Goal: Task Accomplishment & Management: Use online tool/utility

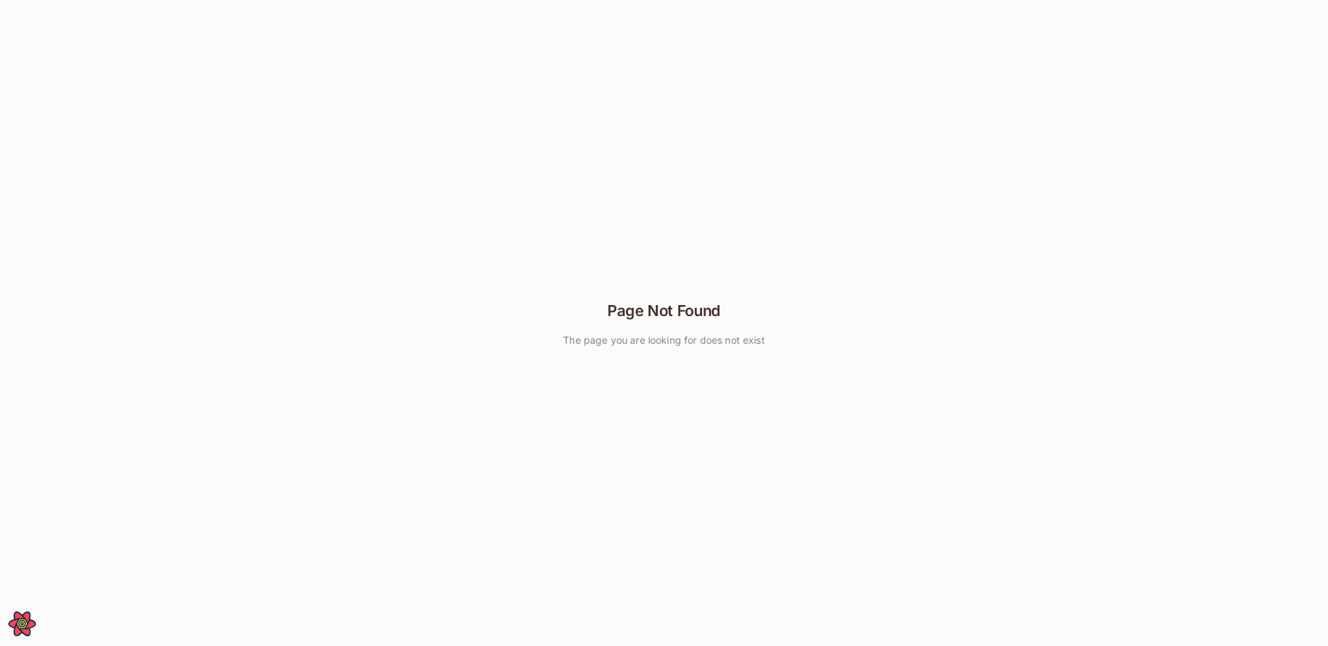
click at [330, 242] on div "Page Not Found The page you are looking for does not exist" at bounding box center [664, 323] width 1328 height 646
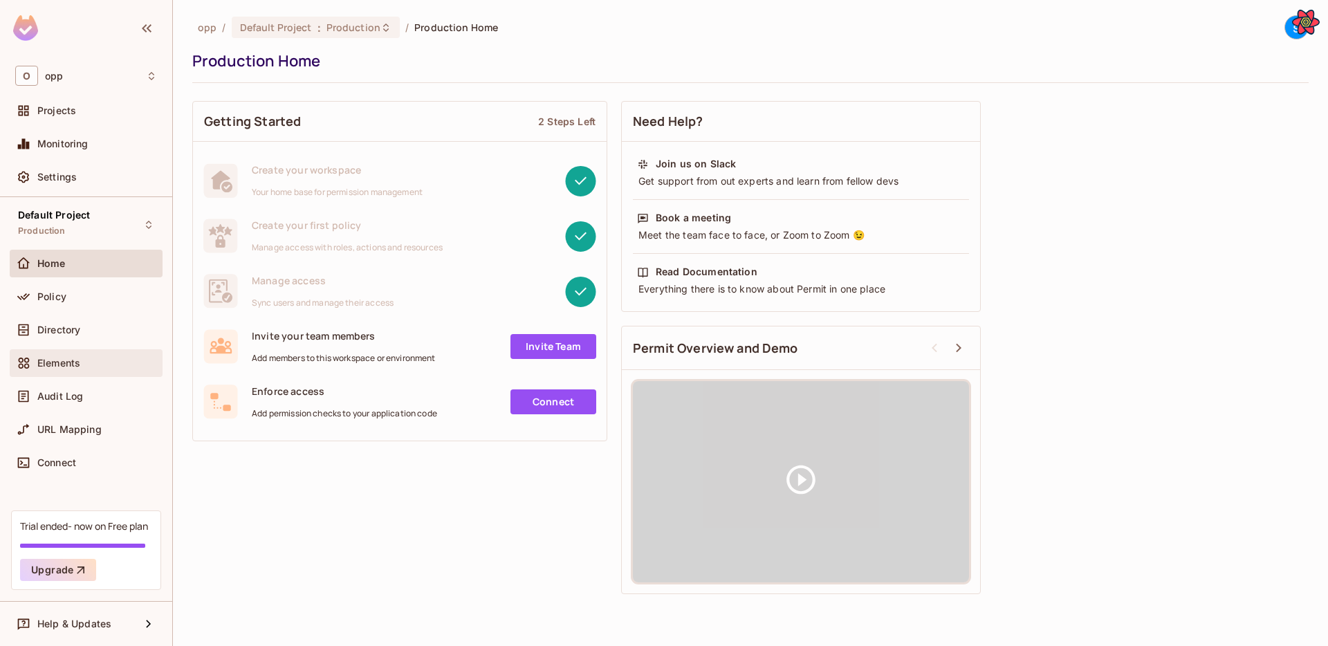
click at [75, 363] on span "Elements" at bounding box center [58, 362] width 43 height 11
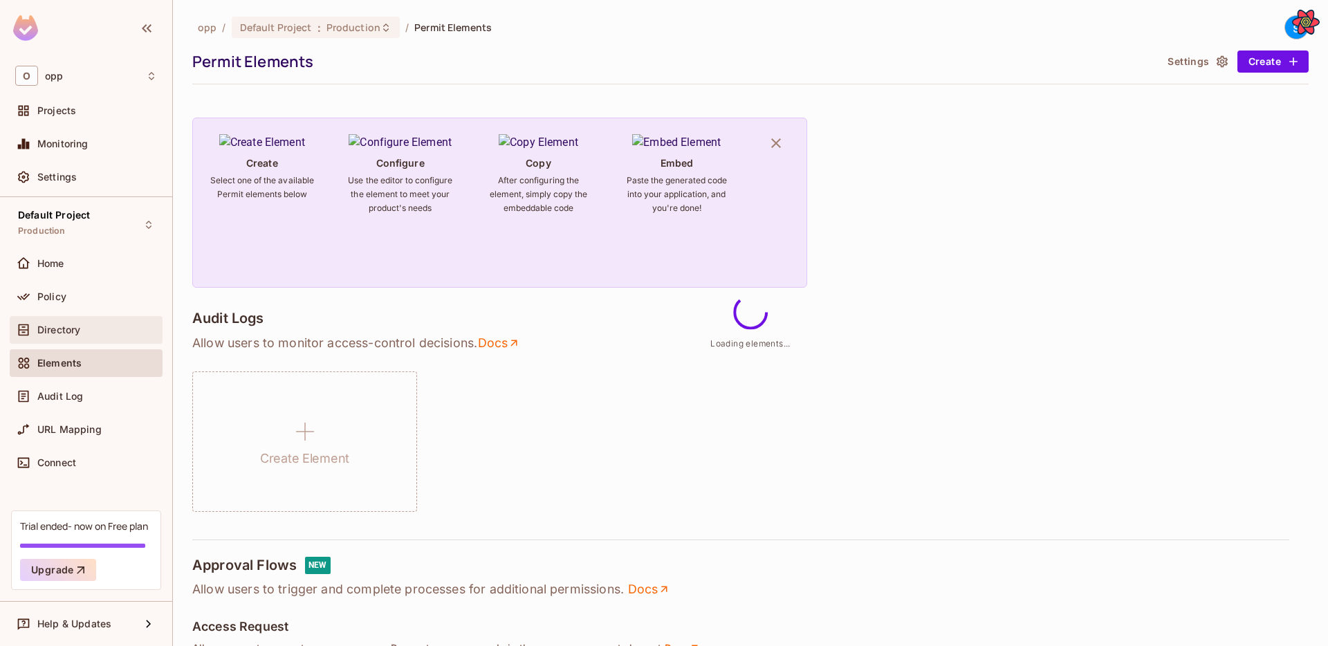
click at [73, 322] on div "Directory" at bounding box center [86, 330] width 142 height 17
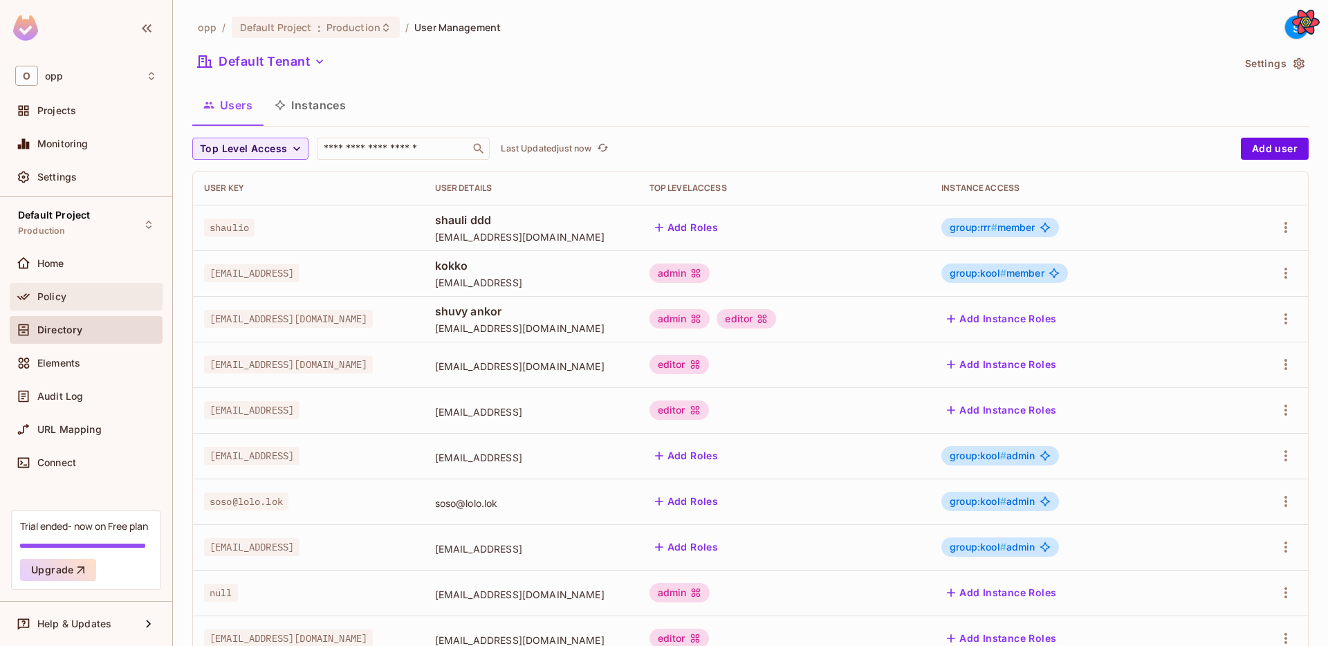
click at [47, 299] on span "Policy" at bounding box center [51, 296] width 29 height 11
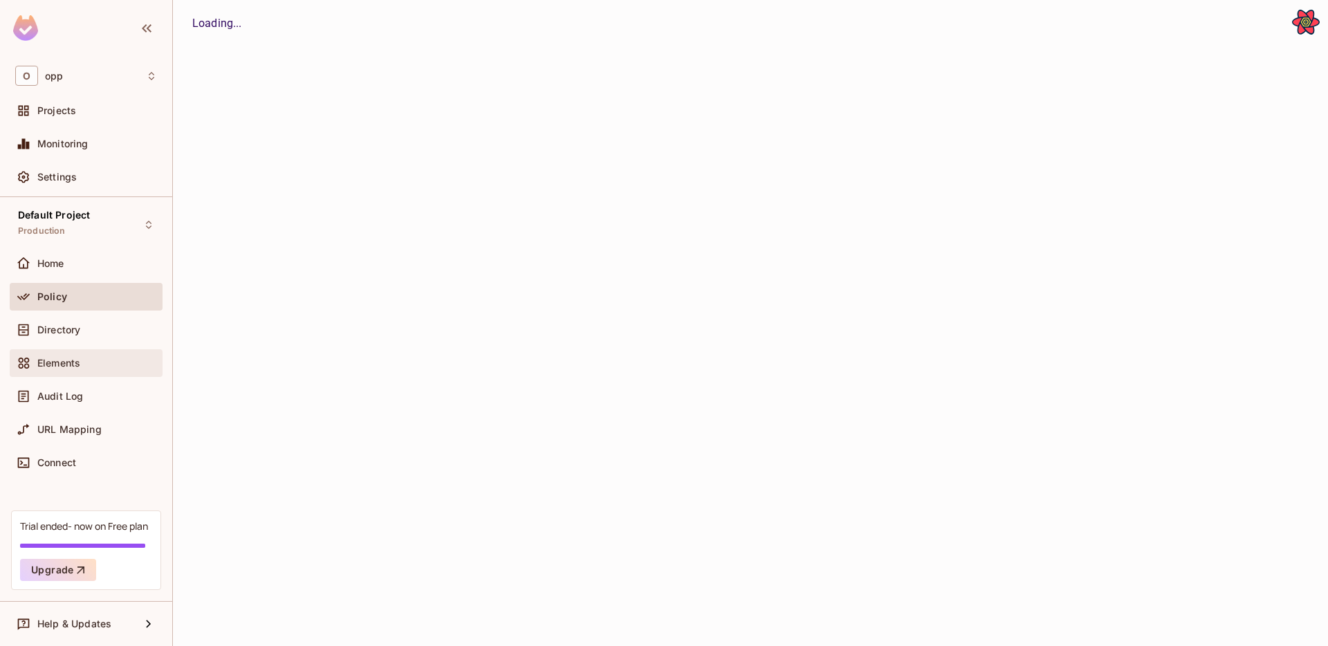
click at [49, 369] on div "Elements" at bounding box center [86, 363] width 142 height 17
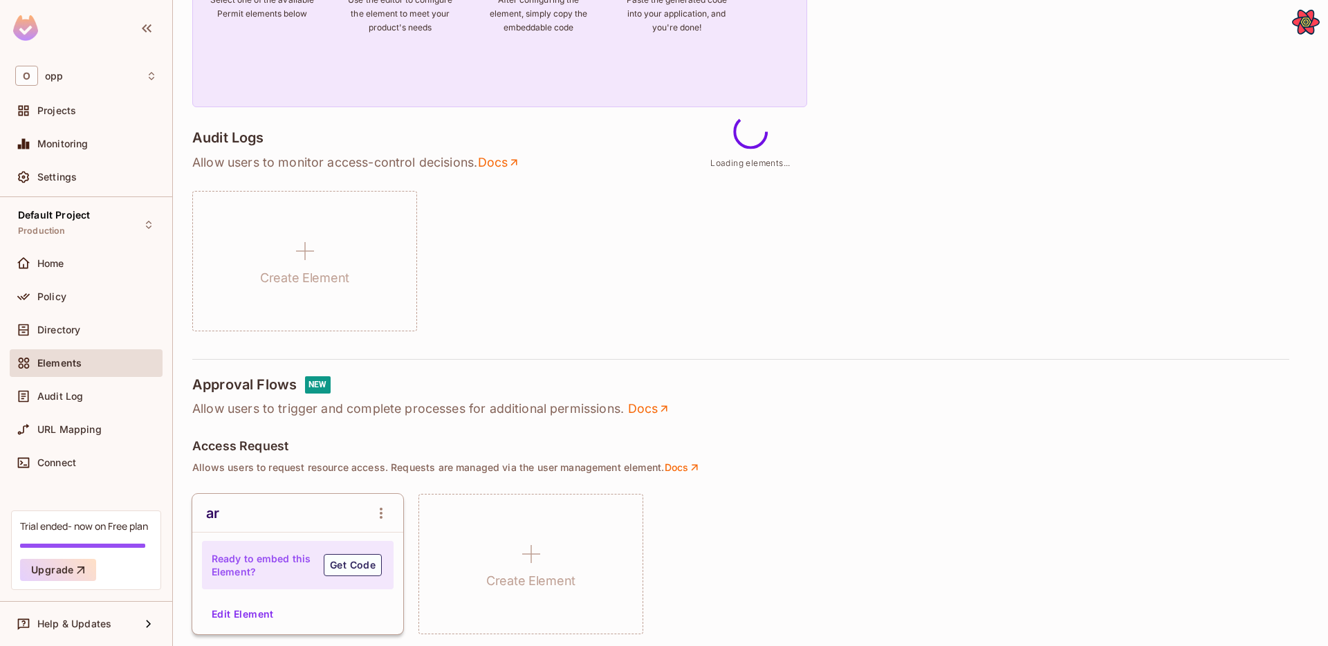
scroll to position [186, 0]
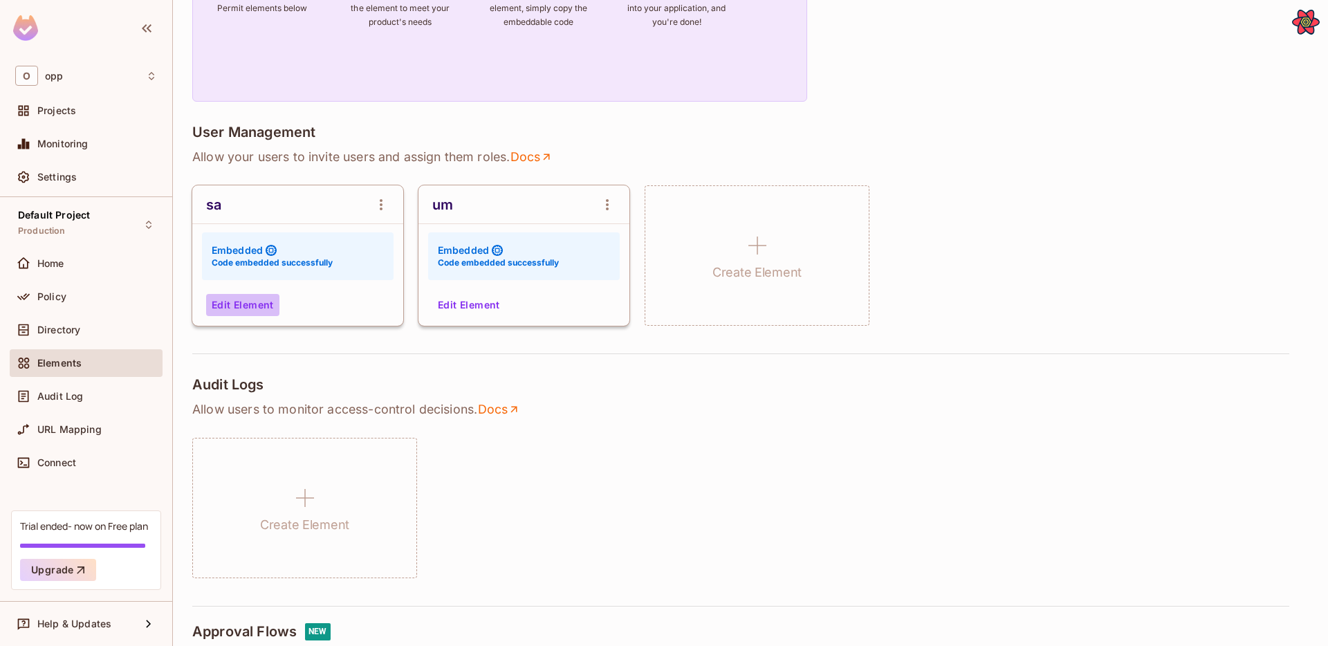
click at [245, 309] on button "Edit Element" at bounding box center [242, 305] width 73 height 22
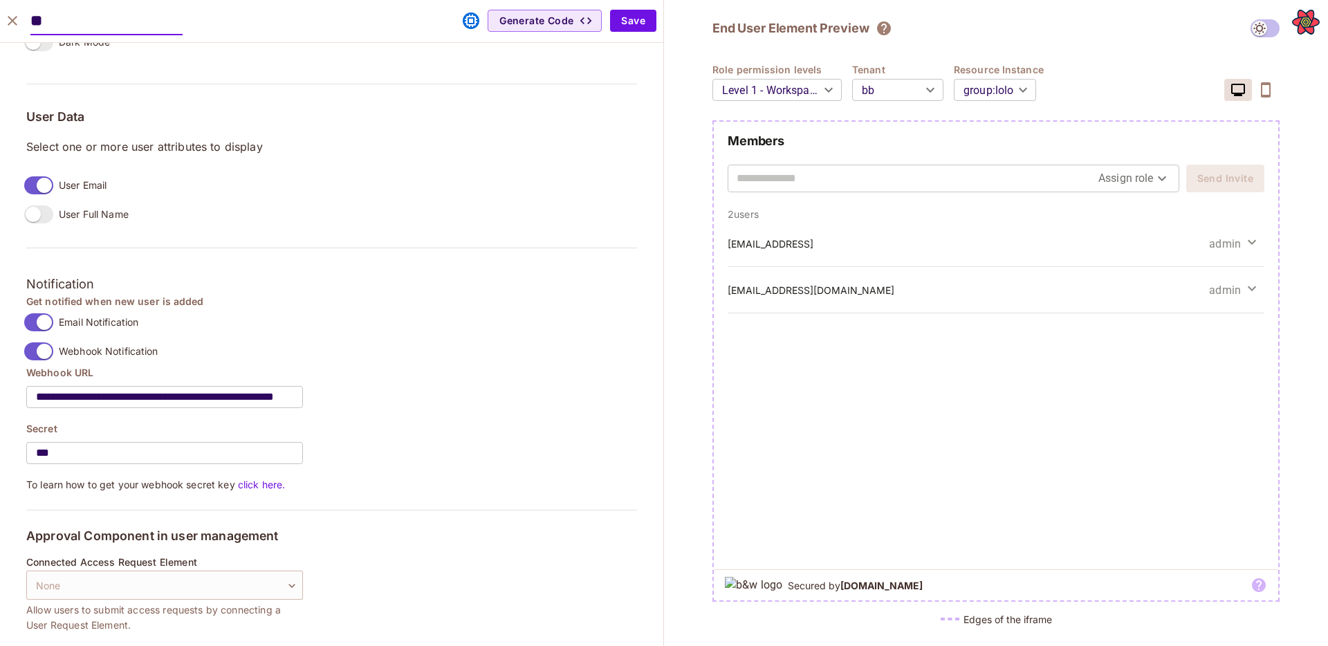
scroll to position [503, 0]
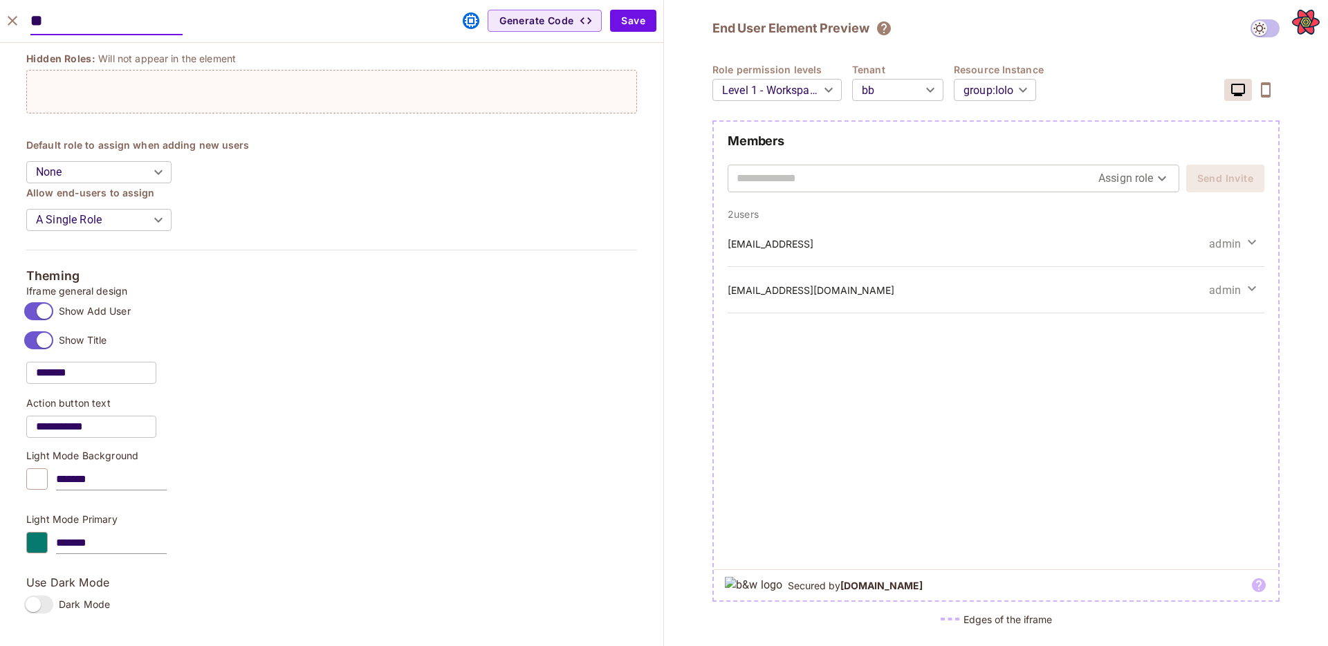
click at [17, 10] on button "close" at bounding box center [13, 21] width 28 height 28
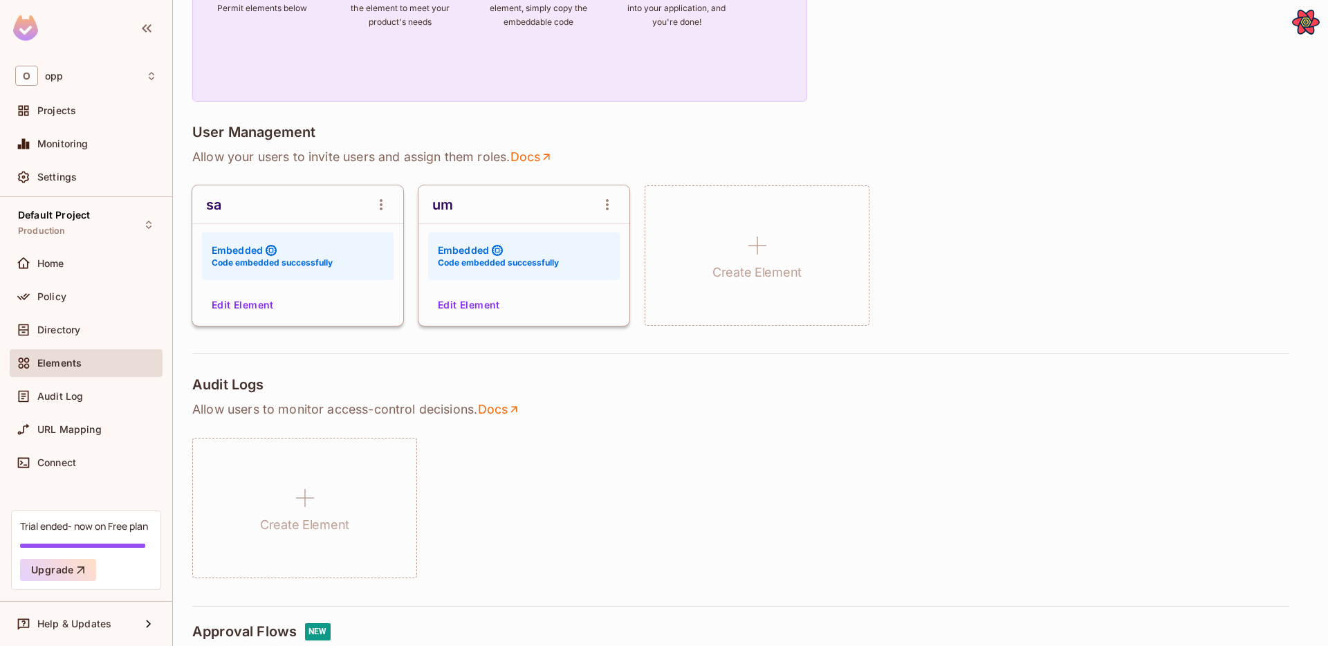
scroll to position [483, 0]
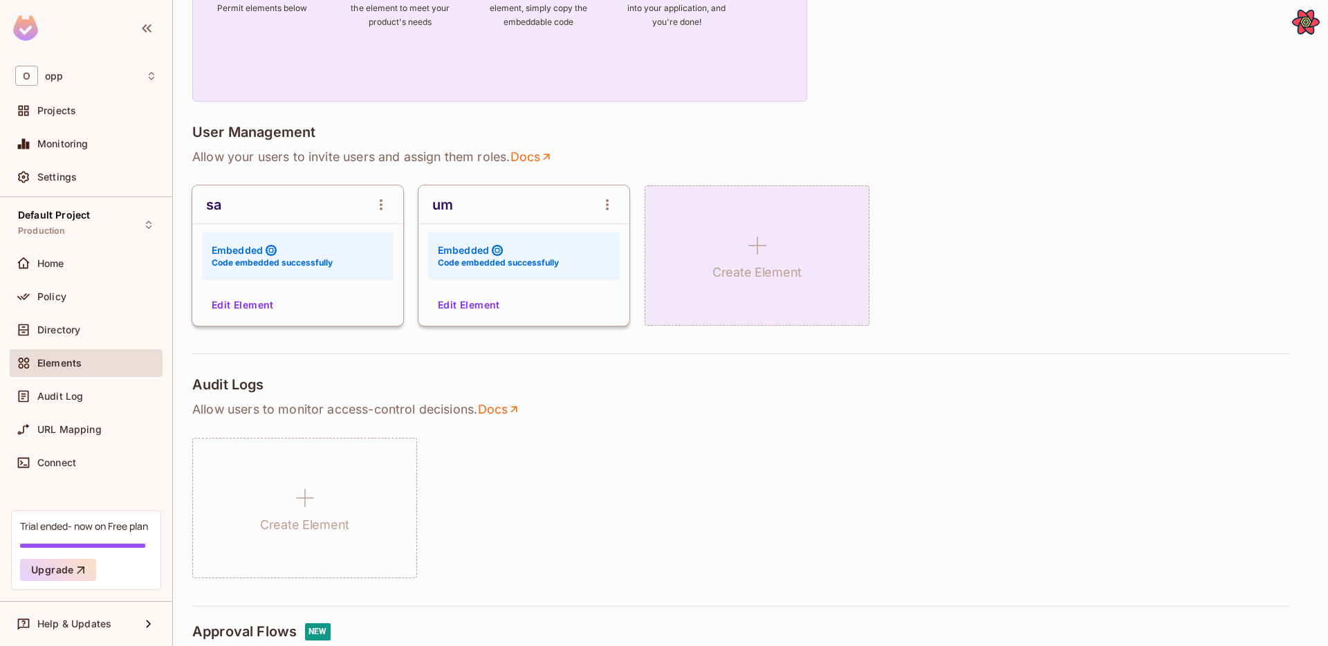
click at [735, 198] on div "Create Element" at bounding box center [756, 255] width 225 height 140
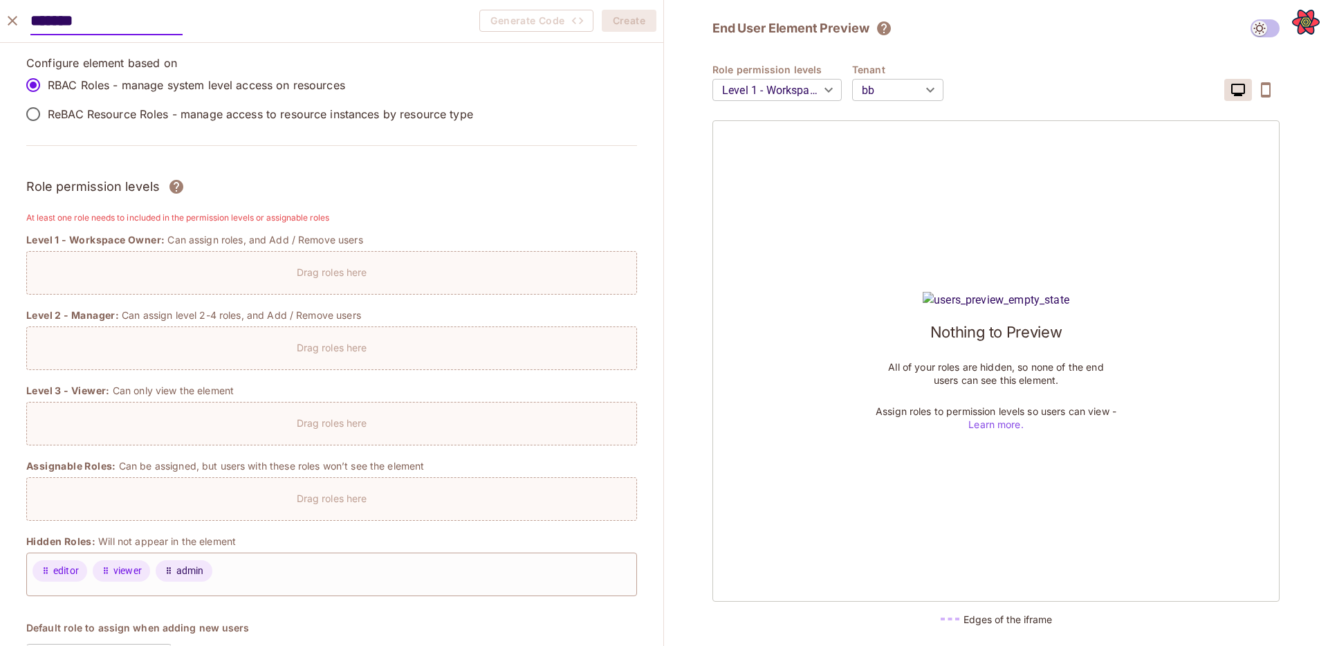
type input "*******"
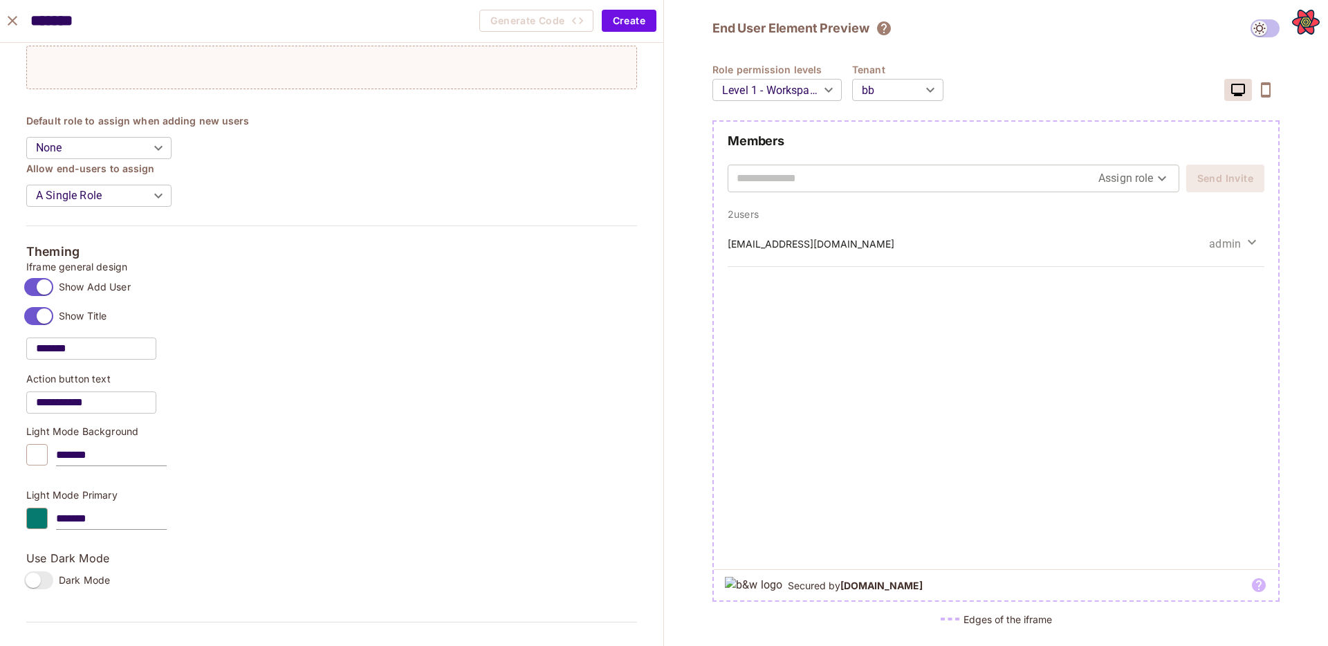
scroll to position [897, 0]
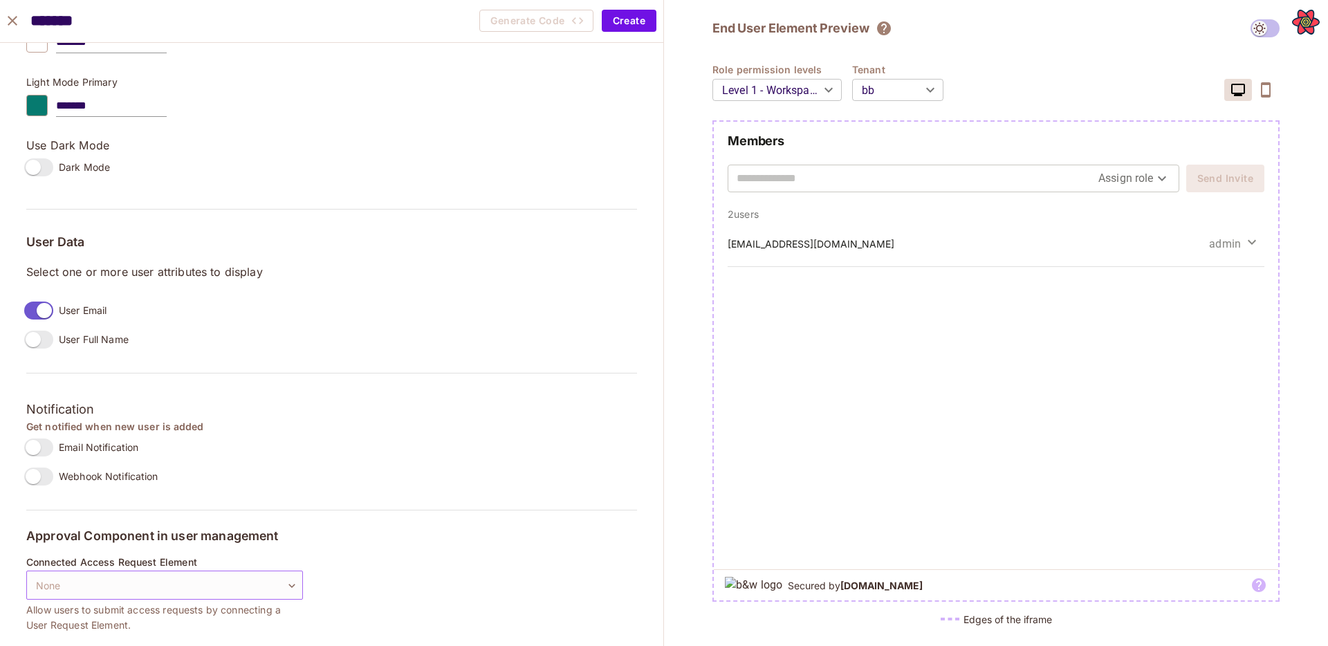
click at [166, 570] on body "O opp Projects Monitoring Settings Default Project Production Home Policy Direc…" at bounding box center [664, 323] width 1328 height 646
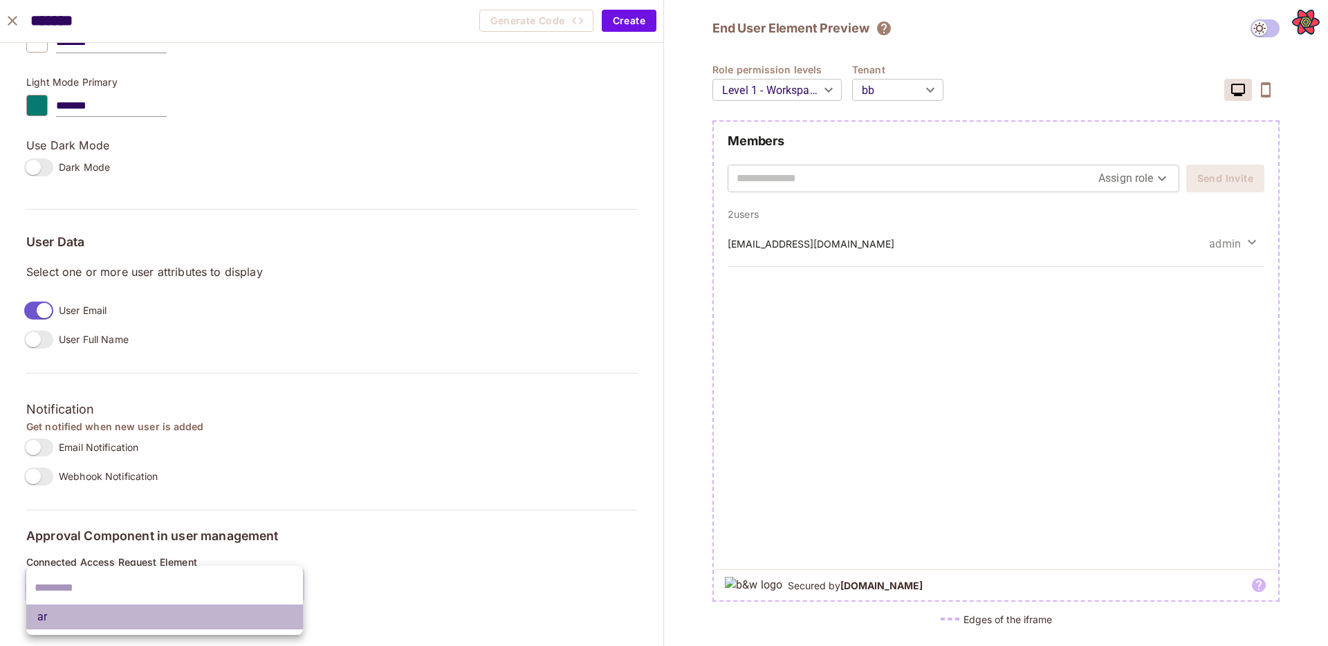
click at [145, 611] on li "ar" at bounding box center [164, 616] width 277 height 25
type input "**********"
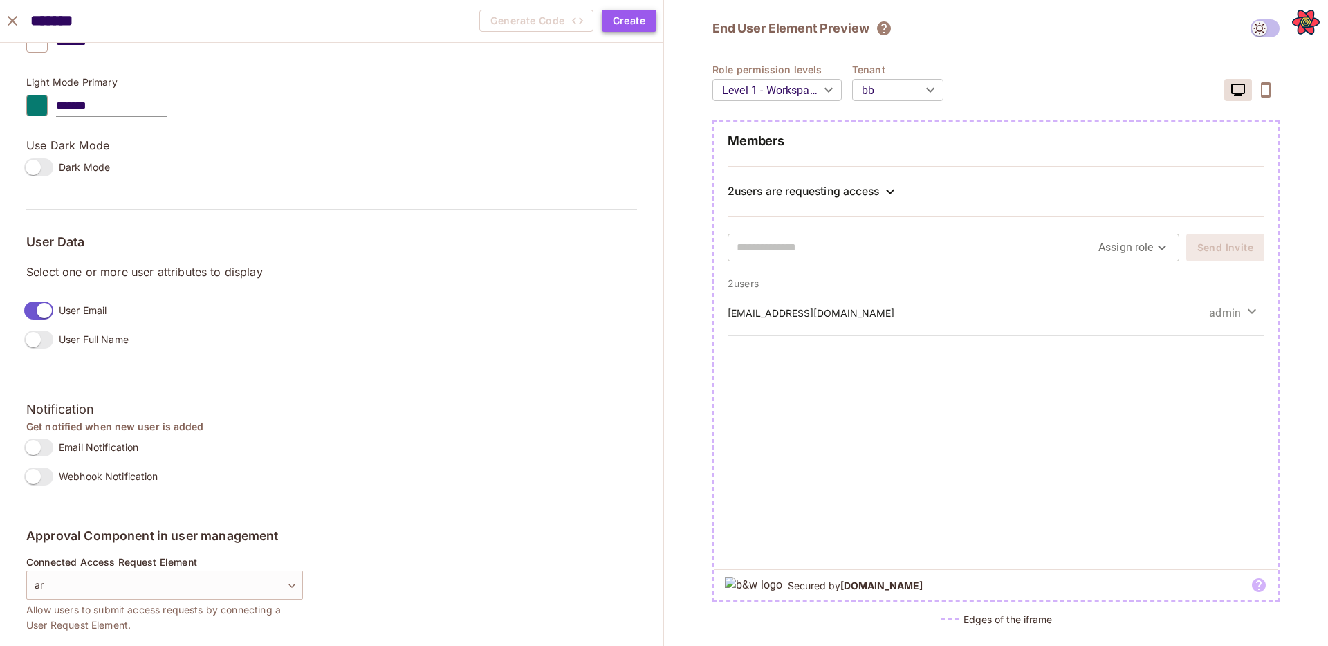
click at [624, 22] on button "Create" at bounding box center [629, 21] width 55 height 22
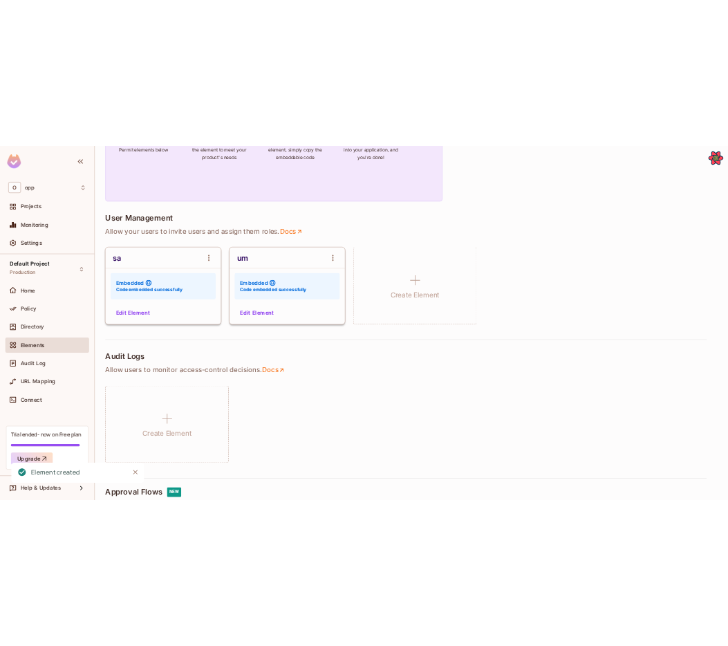
scroll to position [920, 0]
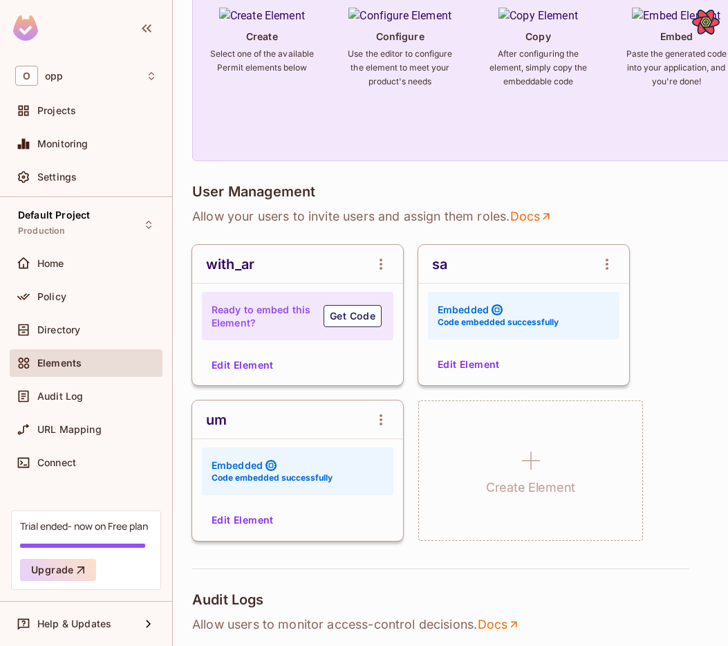
scroll to position [248, 0]
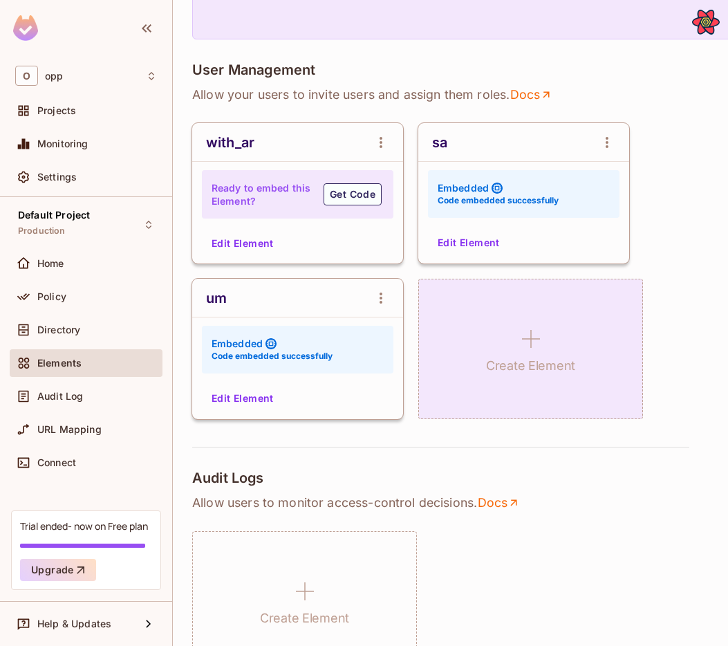
click at [511, 378] on div "Create Element" at bounding box center [530, 349] width 225 height 140
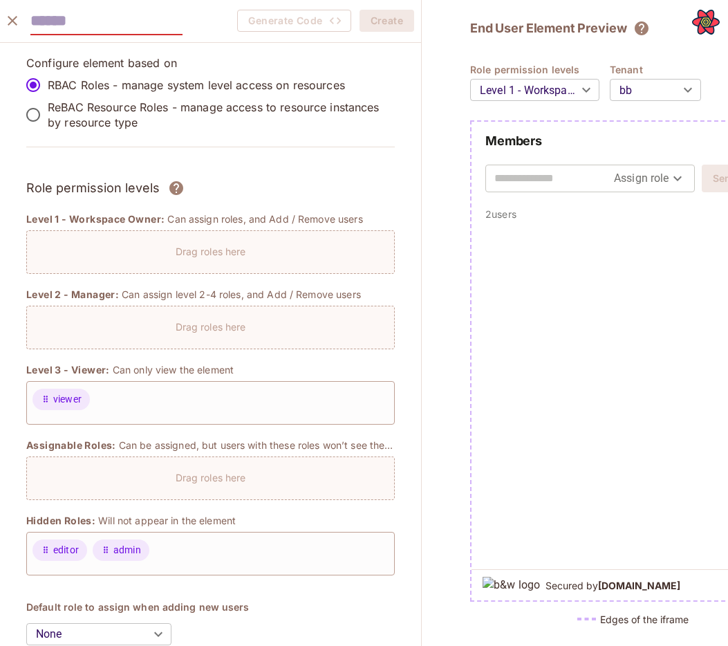
click at [129, 19] on input "text" at bounding box center [106, 21] width 152 height 28
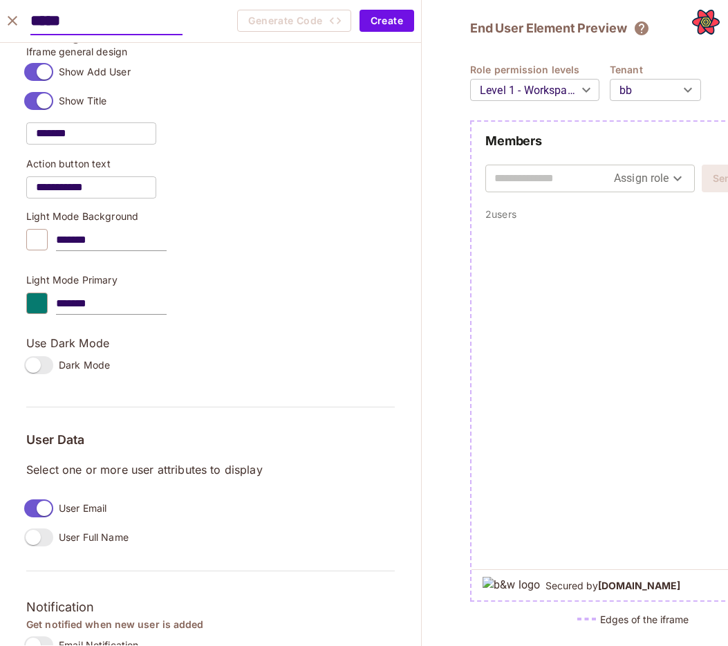
scroll to position [899, 0]
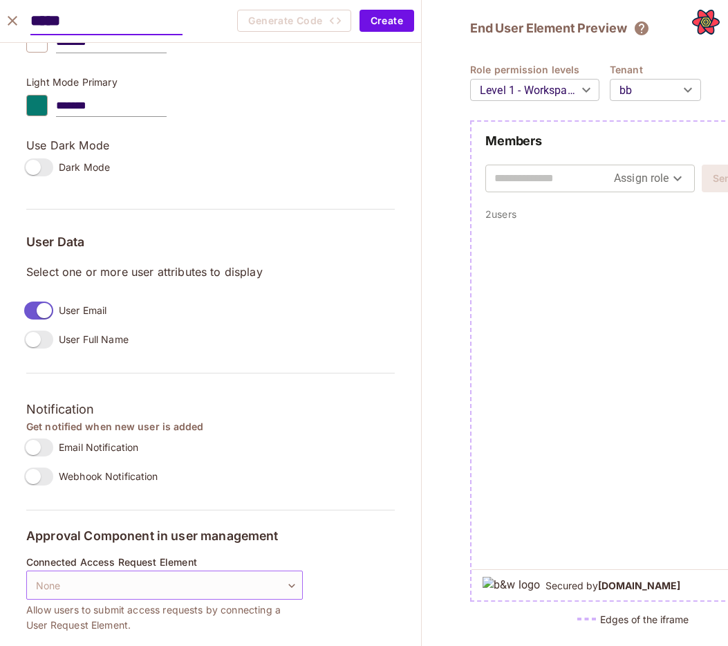
type input "*****"
click at [117, 589] on body "O opp Projects Monitoring Settings Default Project Production Home Policy Direc…" at bounding box center [364, 323] width 728 height 646
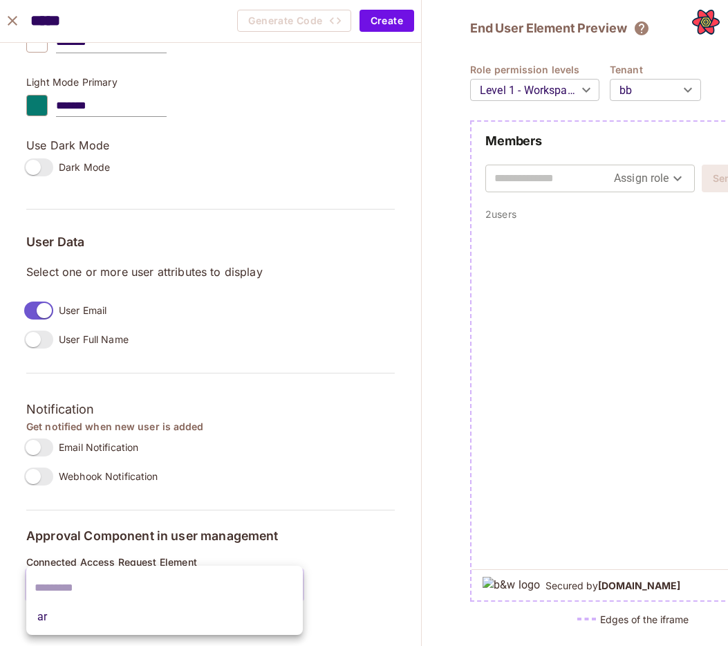
click at [106, 605] on li "ar" at bounding box center [164, 616] width 277 height 25
type input "**********"
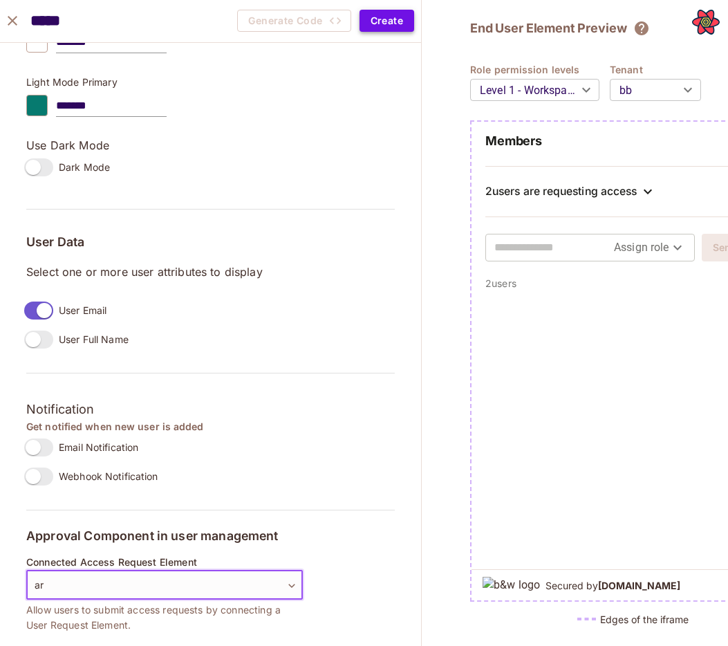
click at [398, 21] on button "Create" at bounding box center [387, 21] width 55 height 22
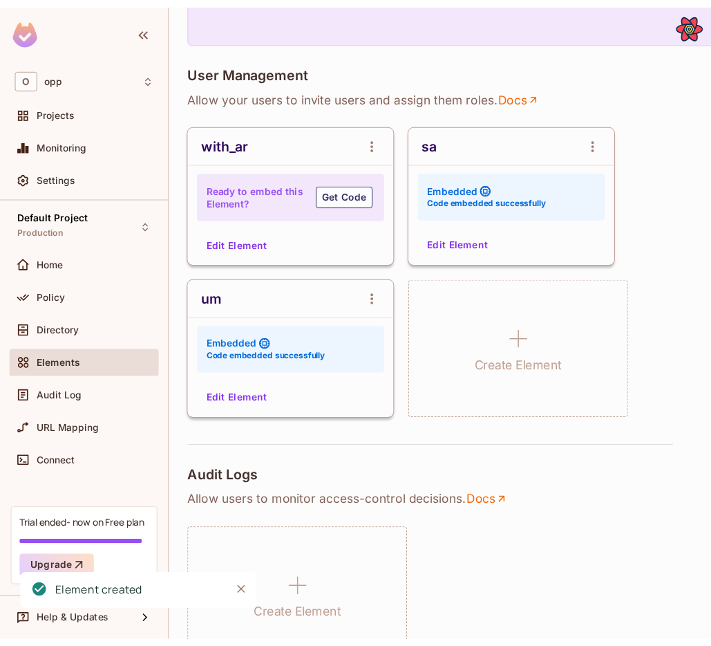
scroll to position [921, 0]
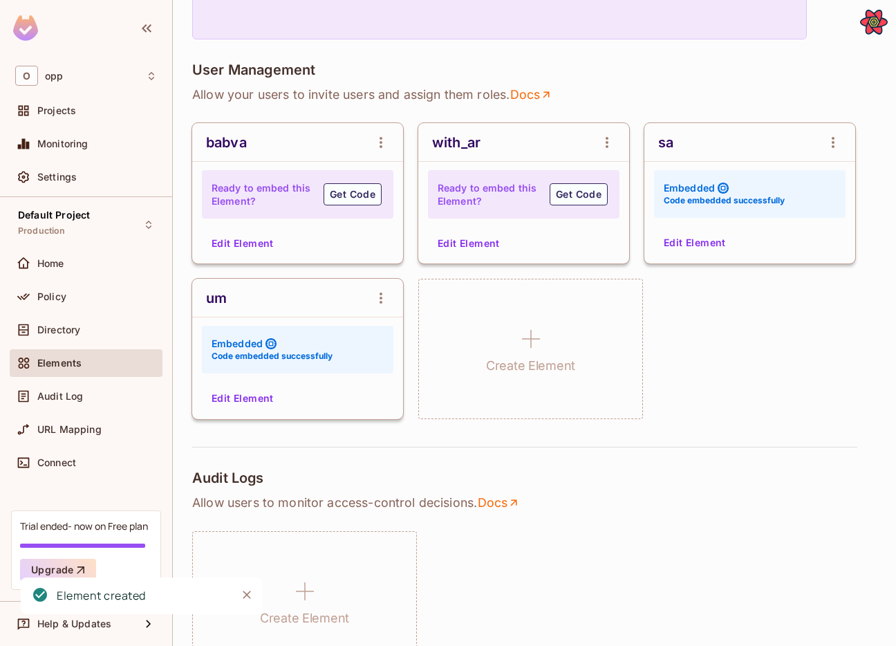
click at [727, 386] on div "babva Ready to embed this Element? Get Code Edit Element with_ar Ready to embed…" at bounding box center [534, 271] width 684 height 296
click at [727, 398] on div "babva Ready to embed this Element? Get Code Edit Element with_ar Ready to embed…" at bounding box center [534, 271] width 684 height 296
click at [382, 147] on icon "open Menu" at bounding box center [381, 142] width 3 height 11
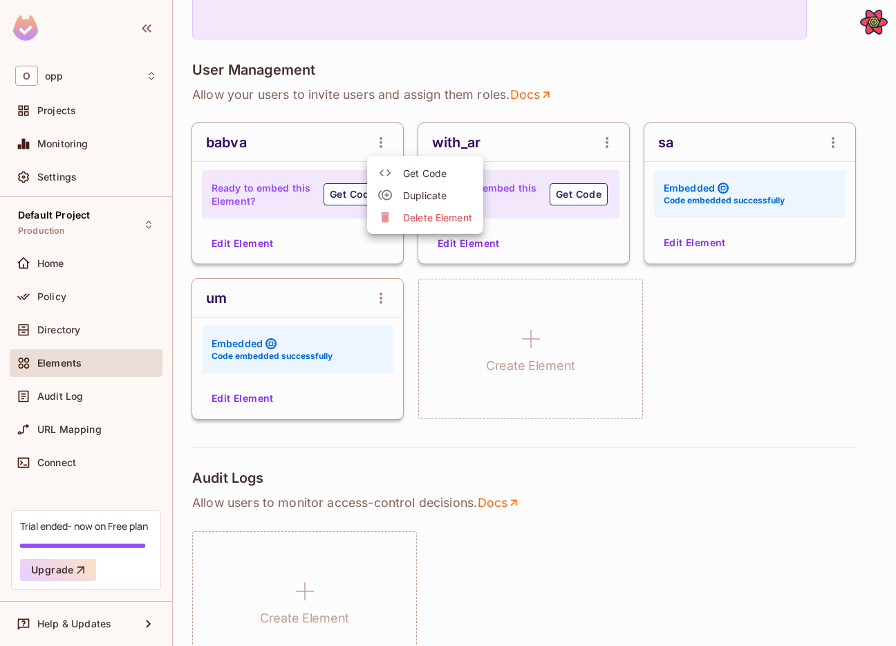
click at [413, 222] on span "Delete Element" at bounding box center [437, 217] width 69 height 13
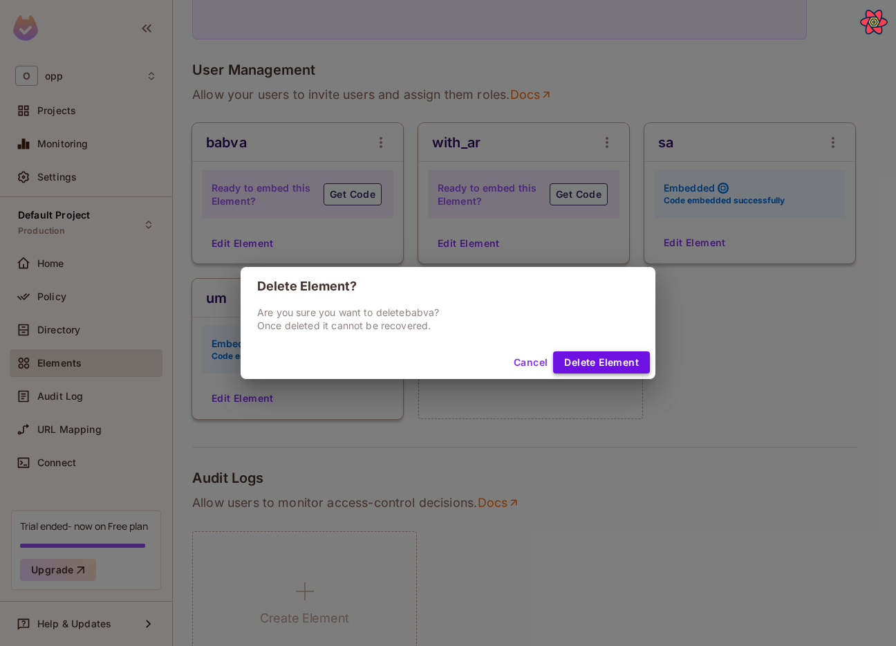
click at [622, 359] on button "Delete Element" at bounding box center [601, 362] width 97 height 22
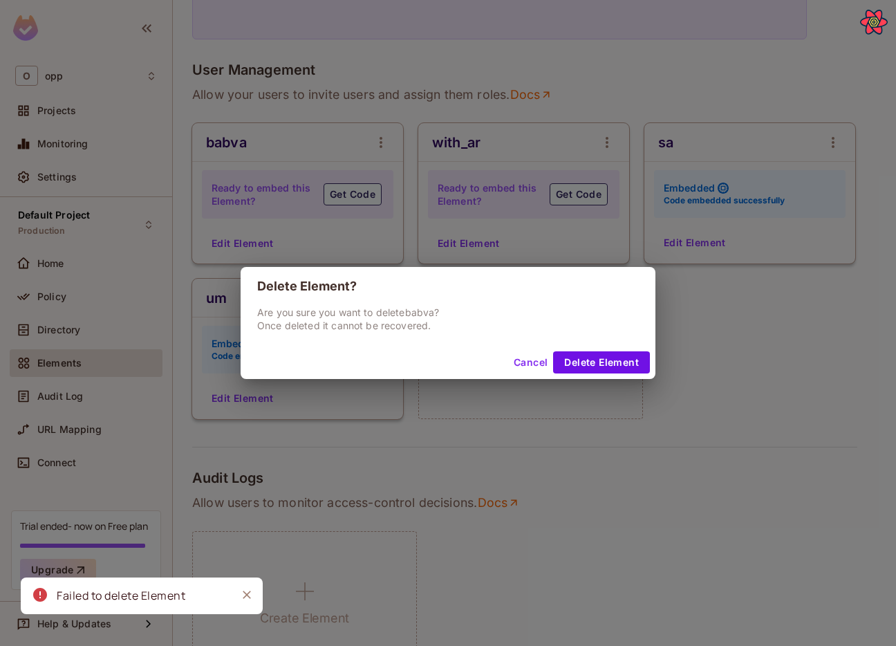
click at [522, 364] on button "Cancel" at bounding box center [530, 362] width 45 height 22
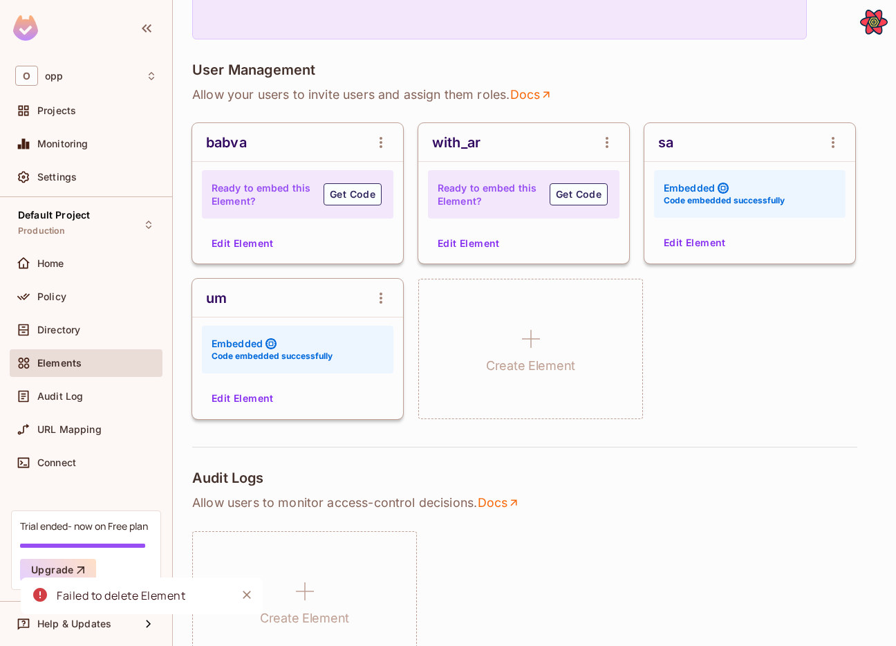
click at [691, 378] on div "babva Ready to embed this Element? Get Code Edit Element with_ar Ready to embed…" at bounding box center [534, 271] width 684 height 296
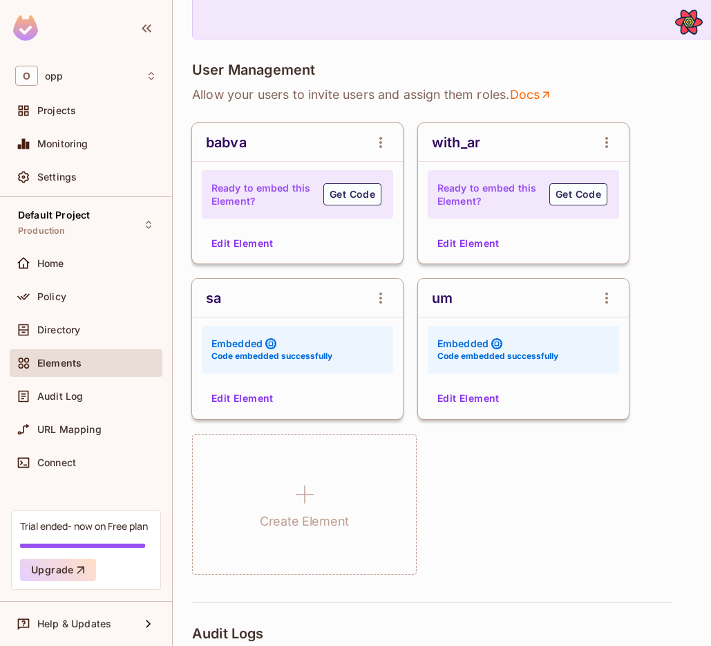
scroll to position [248, 0]
click at [250, 248] on button "Edit Element" at bounding box center [242, 243] width 73 height 22
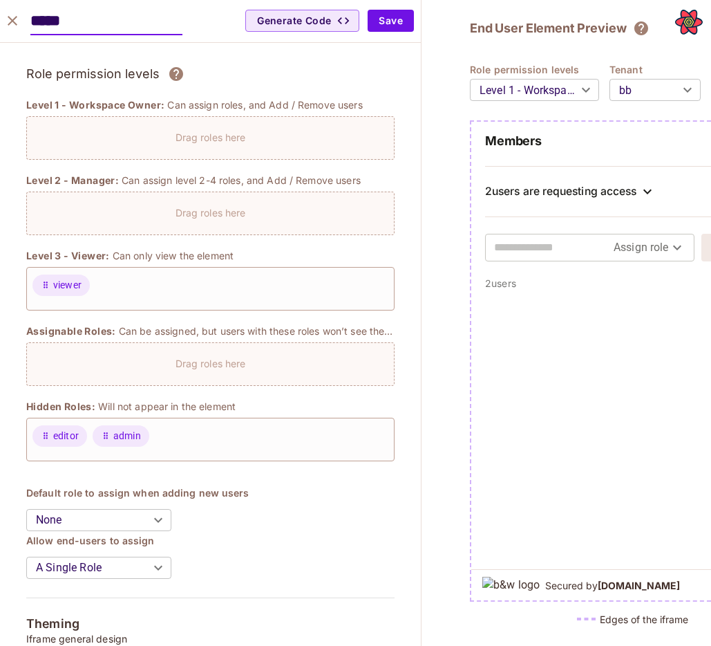
scroll to position [0, 0]
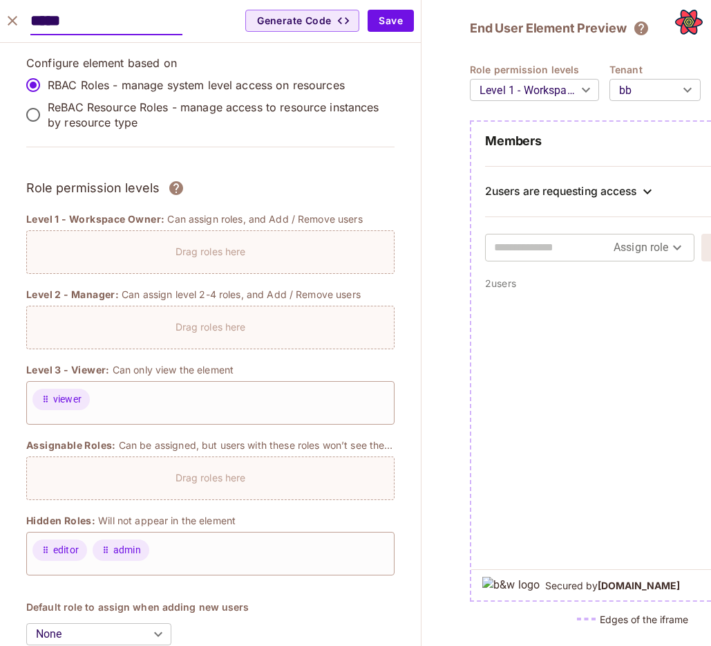
click at [17, 17] on icon "close" at bounding box center [12, 20] width 17 height 17
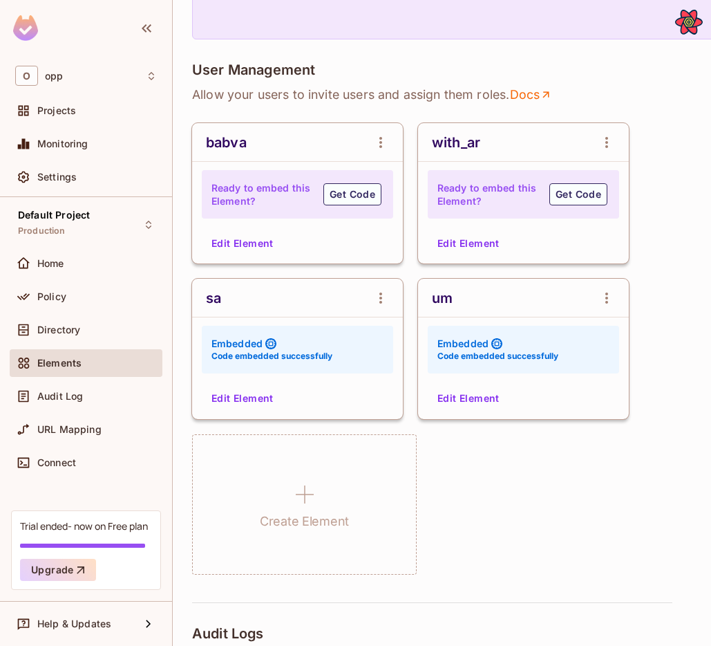
click at [247, 244] on button "Edit Element" at bounding box center [242, 243] width 73 height 22
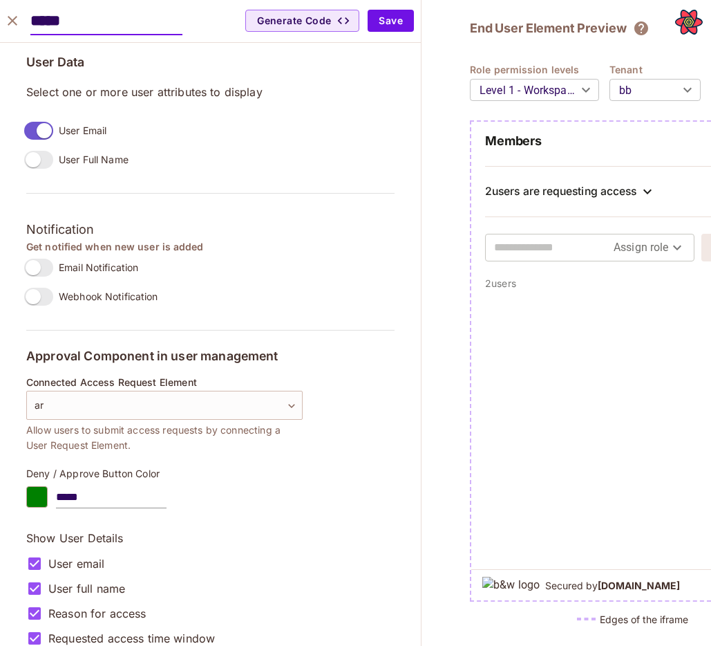
scroll to position [1097, 0]
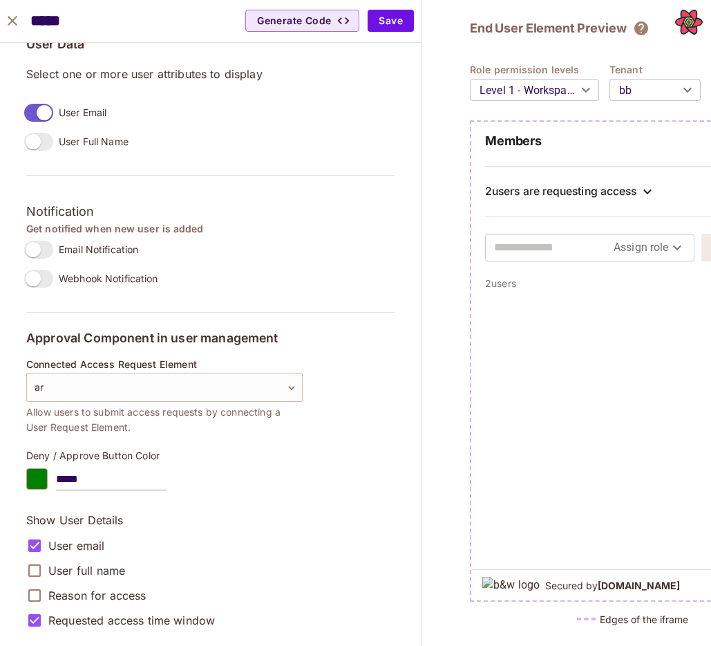
click at [38, 473] on div at bounding box center [36, 478] width 21 height 21
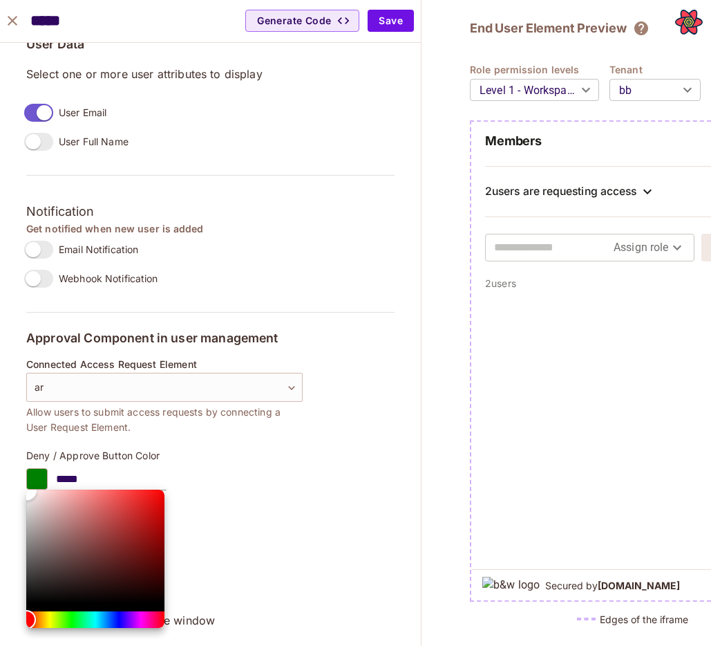
type input "*******"
click at [109, 553] on div "Color" at bounding box center [95, 546] width 138 height 113
click at [234, 527] on div at bounding box center [355, 323] width 711 height 646
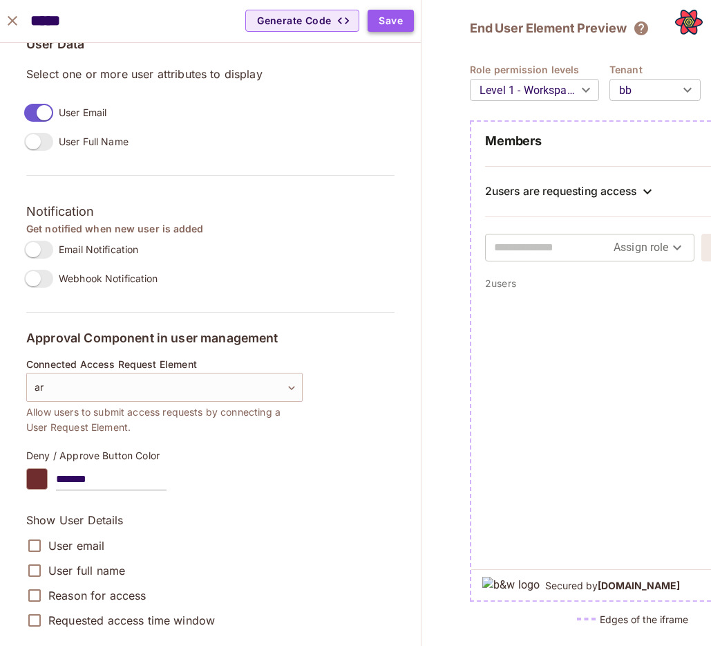
click at [382, 21] on button "Save" at bounding box center [391, 21] width 46 height 22
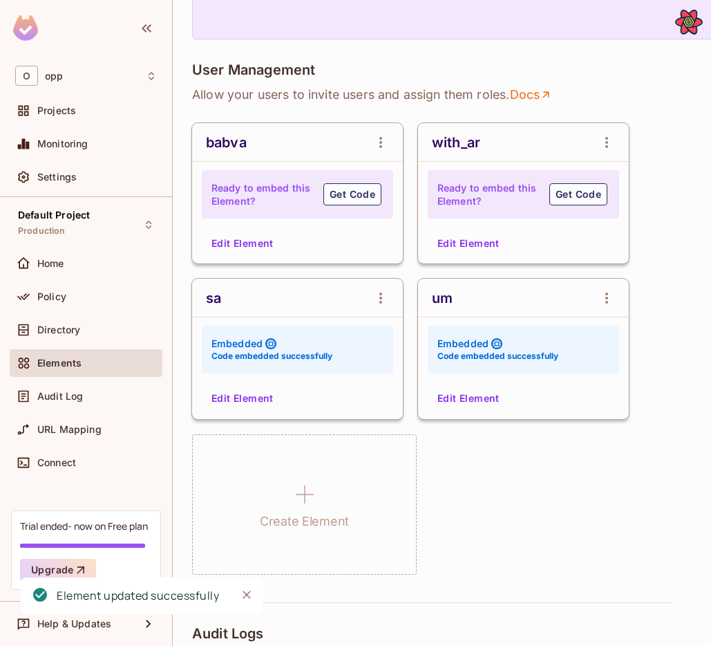
scroll to position [921, 0]
click at [246, 236] on button "Edit Element" at bounding box center [242, 243] width 73 height 22
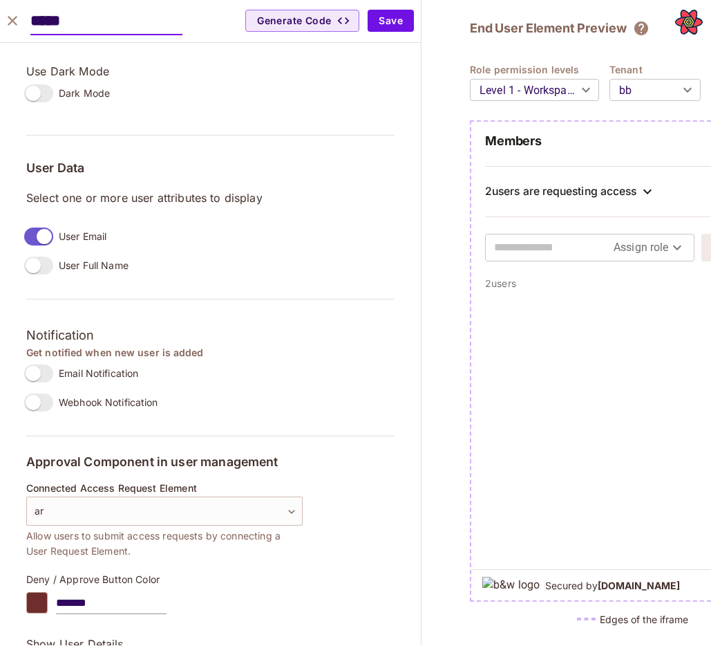
scroll to position [1097, 0]
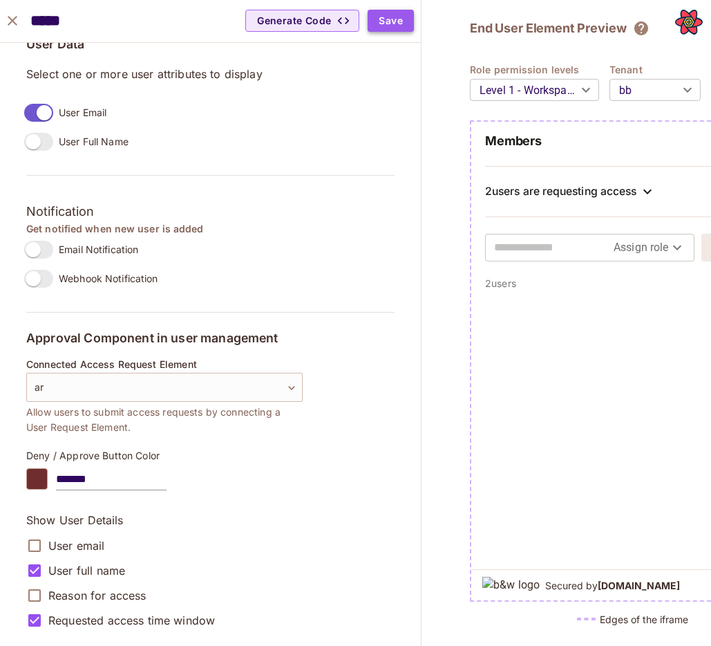
click at [404, 15] on button "Save" at bounding box center [391, 21] width 46 height 22
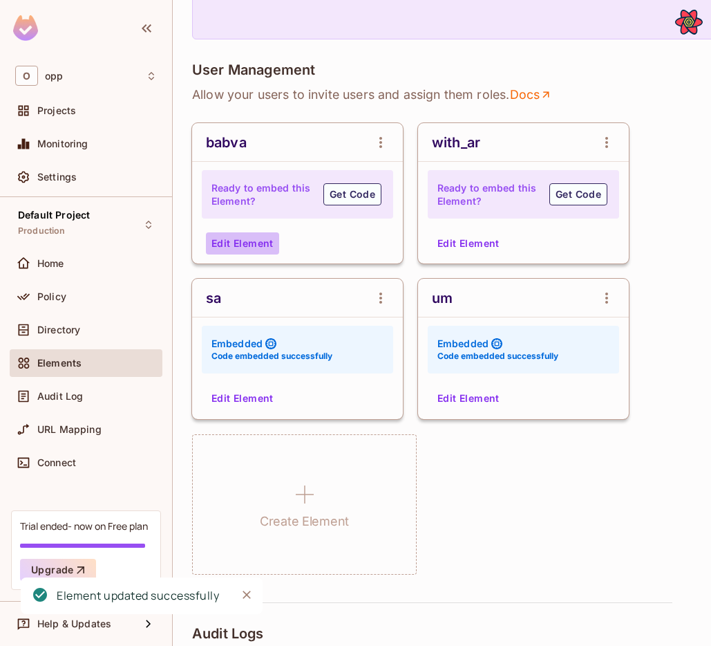
click at [254, 248] on button "Edit Element" at bounding box center [242, 243] width 73 height 22
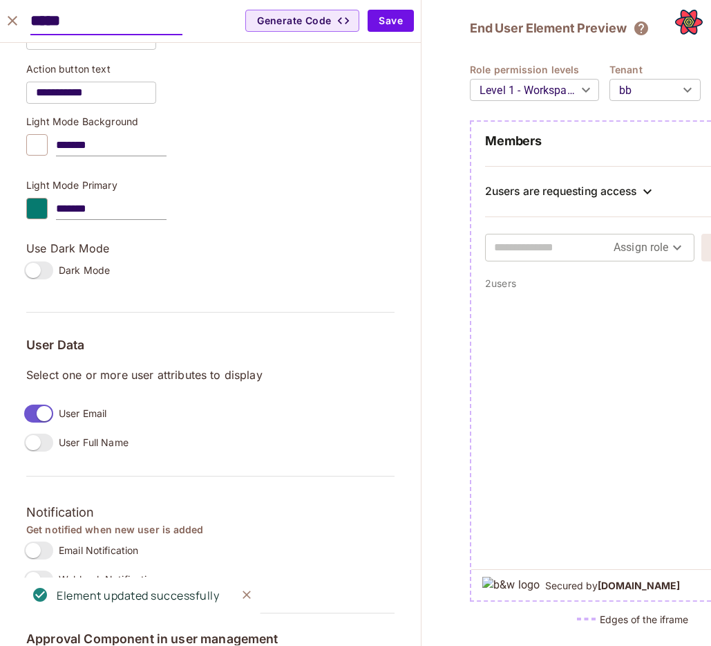
scroll to position [1097, 0]
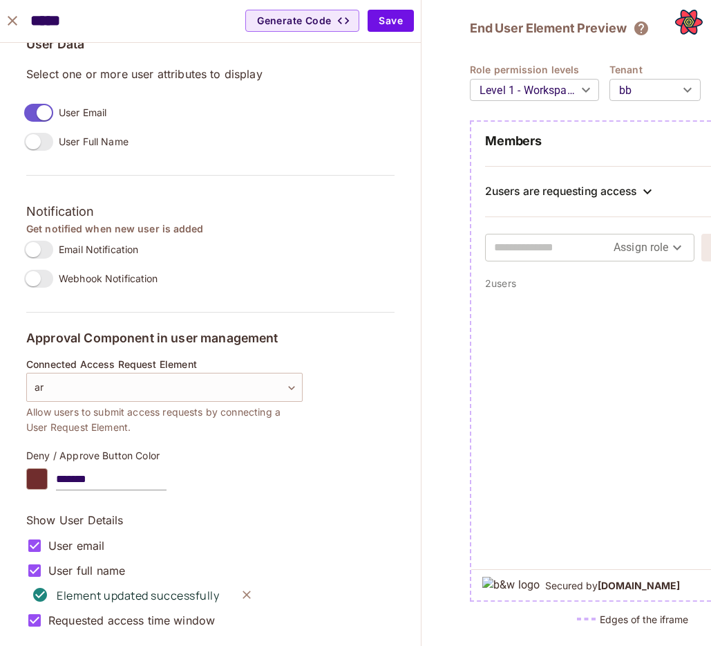
click at [250, 558] on div "User full name" at bounding box center [164, 570] width 277 height 25
click at [242, 613] on div "Element updated successfully" at bounding box center [142, 595] width 242 height 37
click at [248, 590] on icon "Close" at bounding box center [247, 595] width 14 height 14
click at [44, 598] on div "Reason for access" at bounding box center [164, 595] width 277 height 25
click at [45, 616] on div "Requested access time window" at bounding box center [164, 620] width 277 height 25
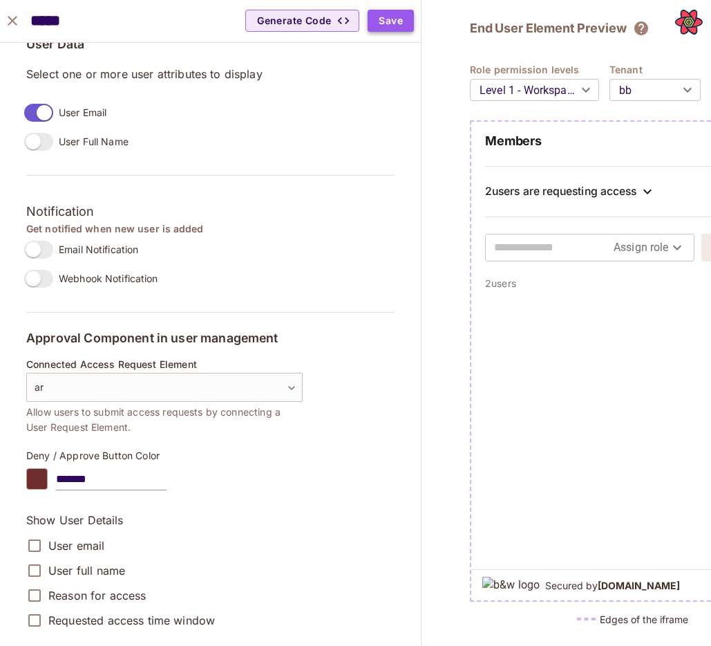
click at [400, 25] on button "Save" at bounding box center [391, 21] width 46 height 22
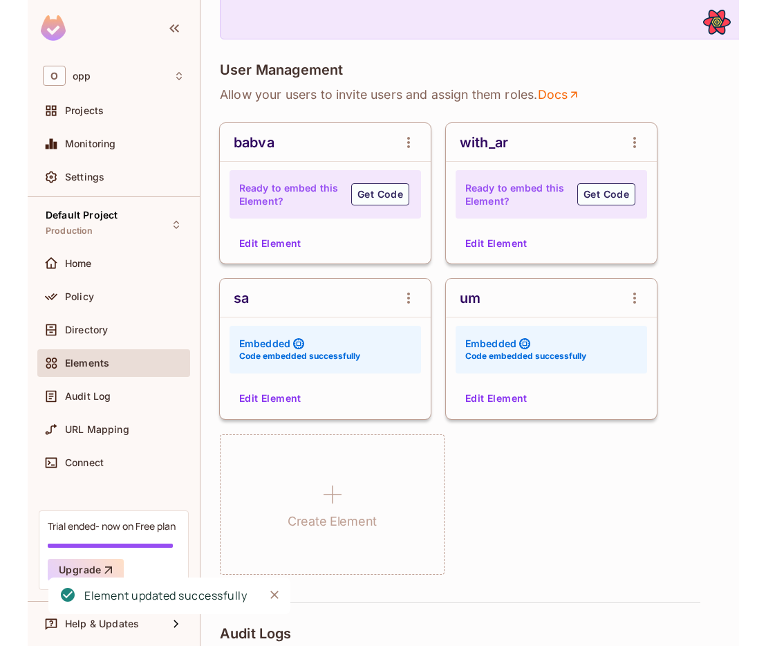
scroll to position [248, 0]
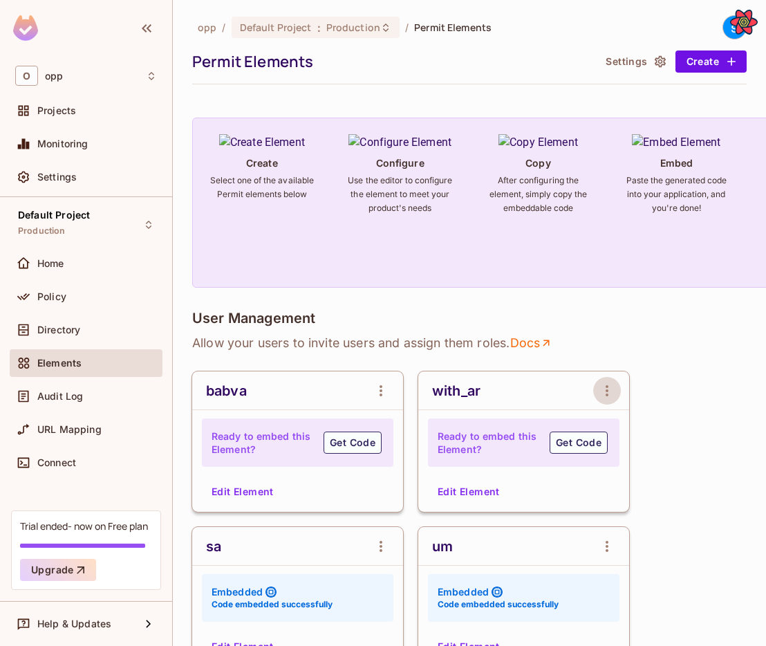
click at [617, 393] on button "open Menu" at bounding box center [607, 391] width 28 height 28
click at [683, 352] on div at bounding box center [383, 323] width 766 height 646
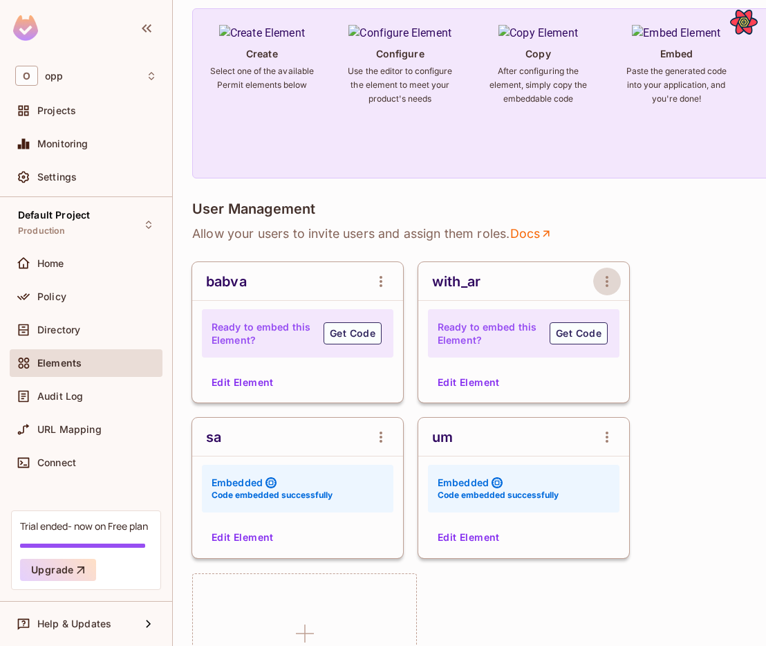
click at [613, 288] on icon "open Menu" at bounding box center [607, 281] width 17 height 17
click at [640, 357] on span "Delete Element" at bounding box center [663, 356] width 69 height 13
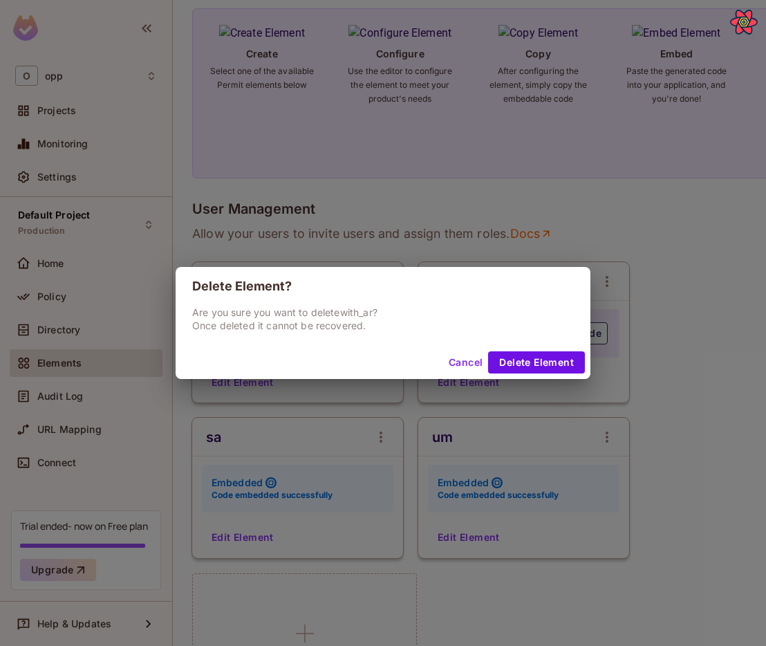
click at [463, 355] on button "Cancel" at bounding box center [465, 362] width 45 height 22
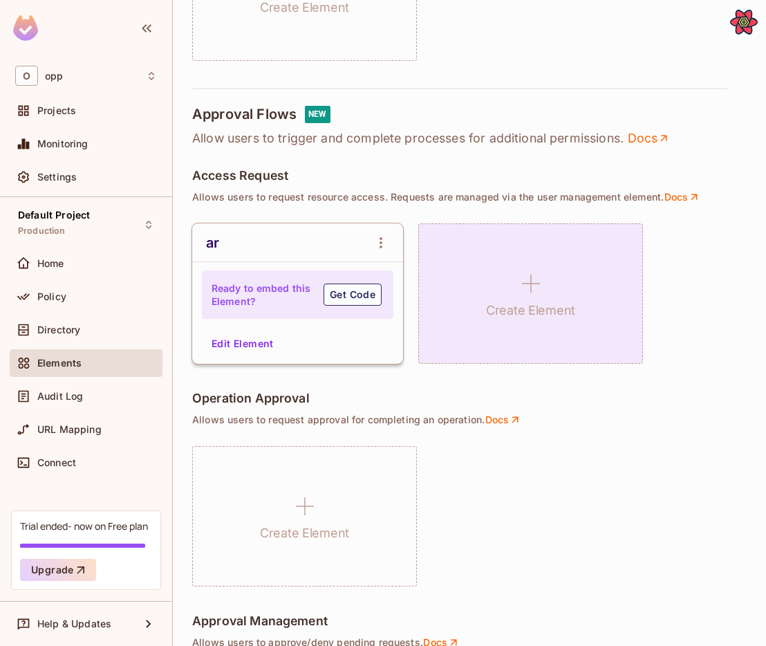
scroll to position [998, 0]
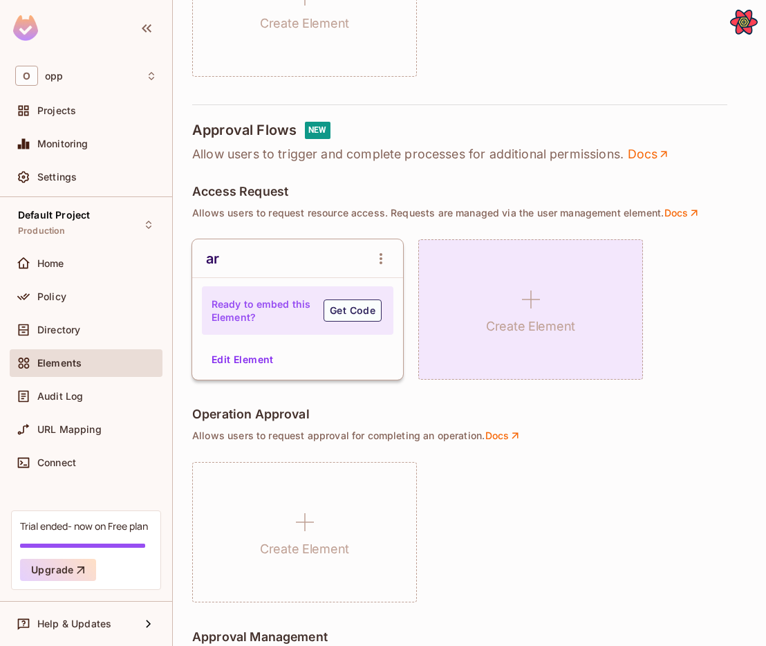
click at [537, 288] on icon at bounding box center [530, 299] width 33 height 33
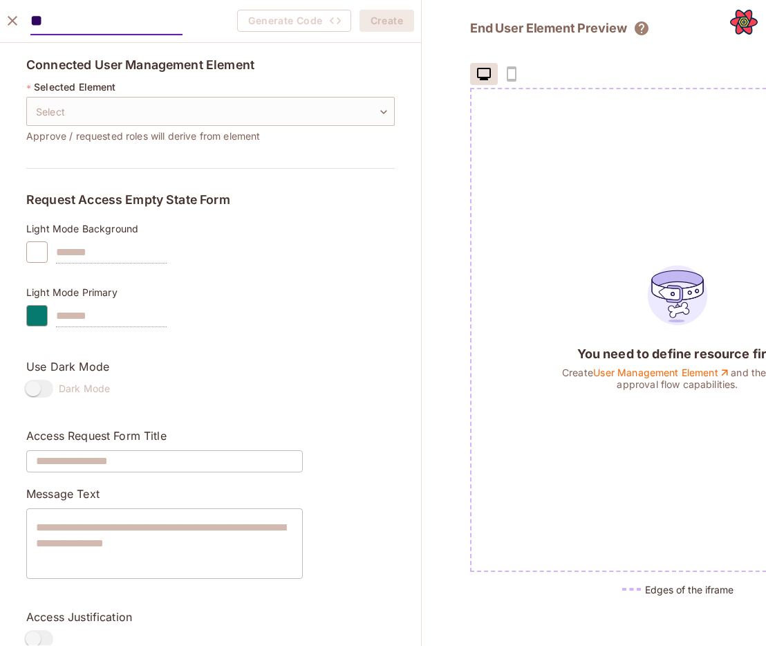
type input "*"
type input "***"
click at [61, 100] on body "O opp Projects Monitoring Settings Default Project Production Home Policy Direc…" at bounding box center [383, 323] width 766 height 646
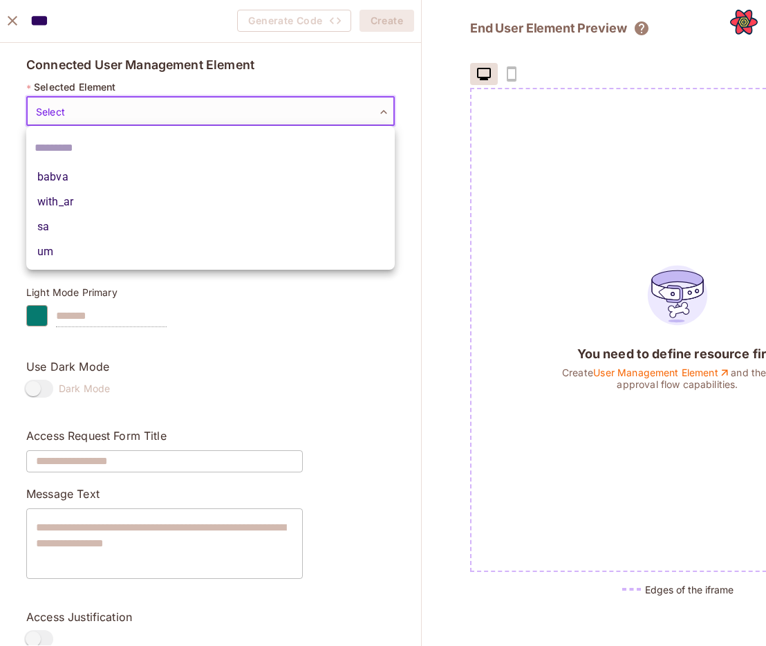
click at [80, 196] on li "with_ar" at bounding box center [210, 201] width 369 height 25
type input "**********"
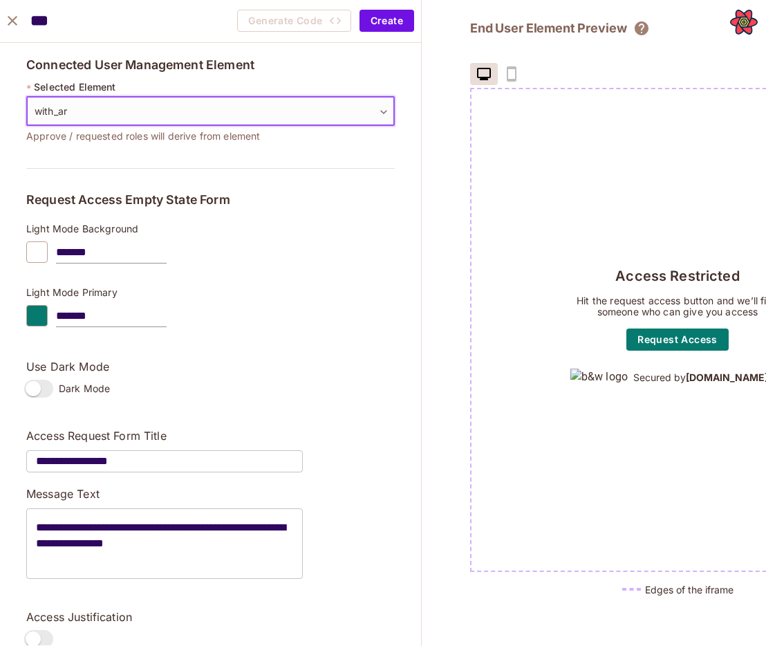
scroll to position [115, 0]
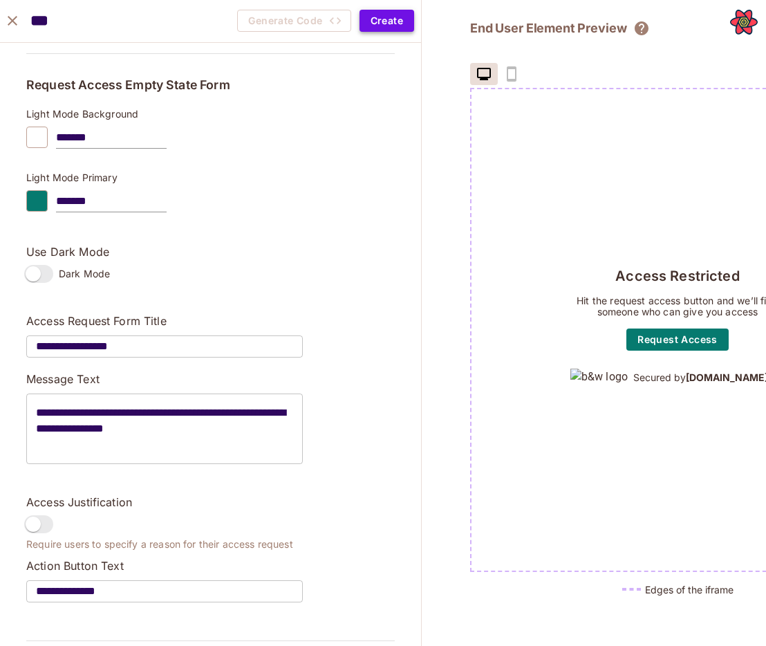
click at [409, 19] on button "Create" at bounding box center [387, 21] width 55 height 22
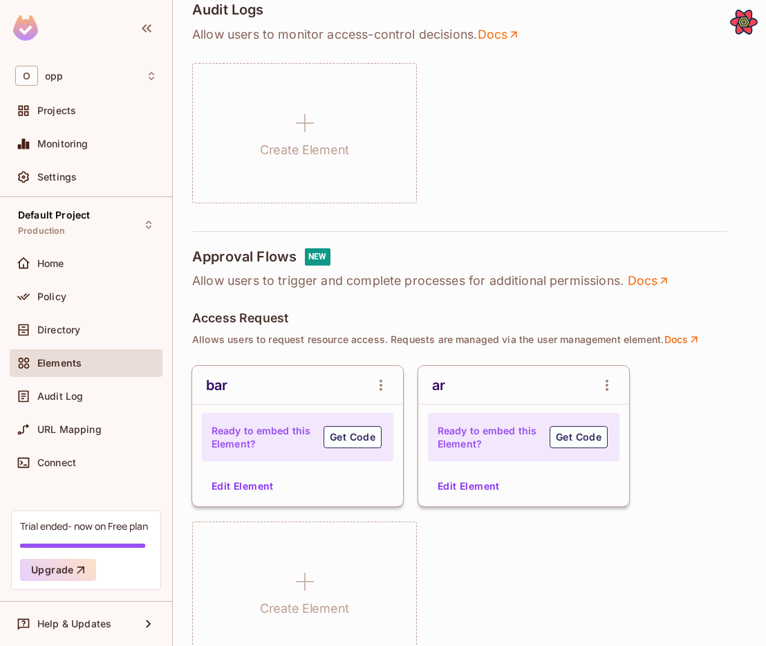
scroll to position [880, 0]
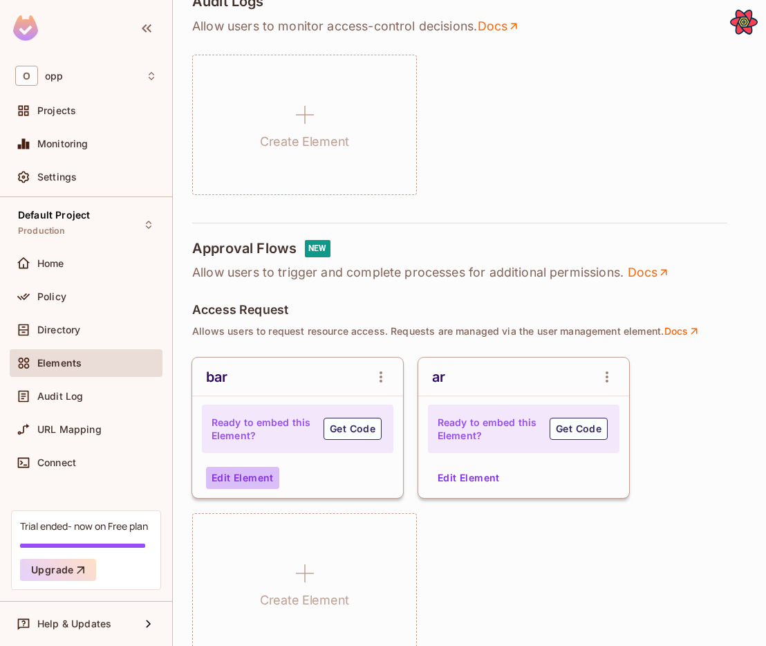
click at [238, 481] on button "Edit Element" at bounding box center [242, 478] width 73 height 22
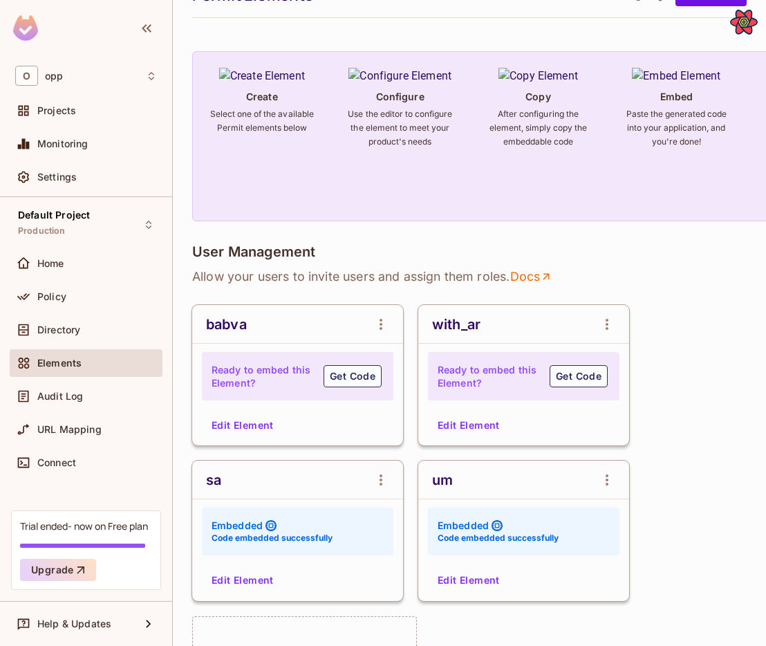
scroll to position [0, 0]
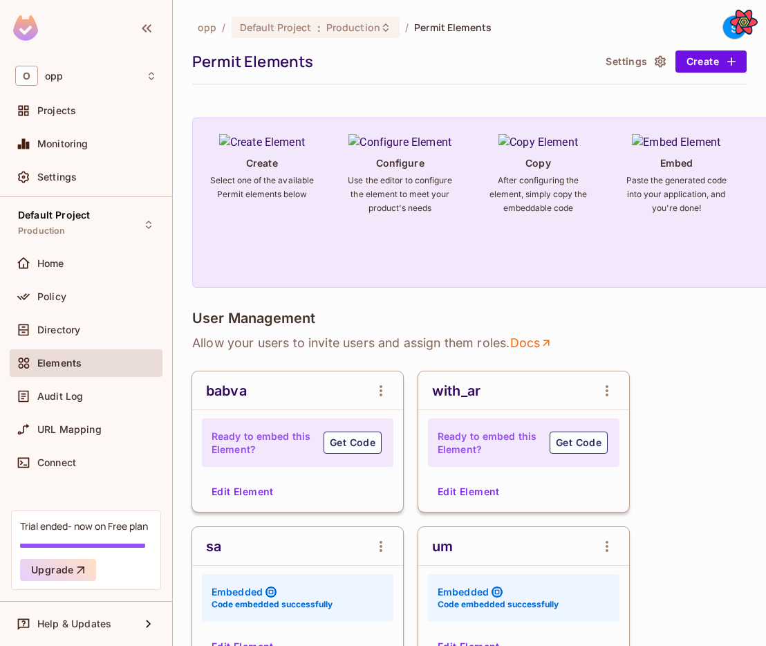
click at [447, 483] on button "Edit Element" at bounding box center [468, 492] width 73 height 22
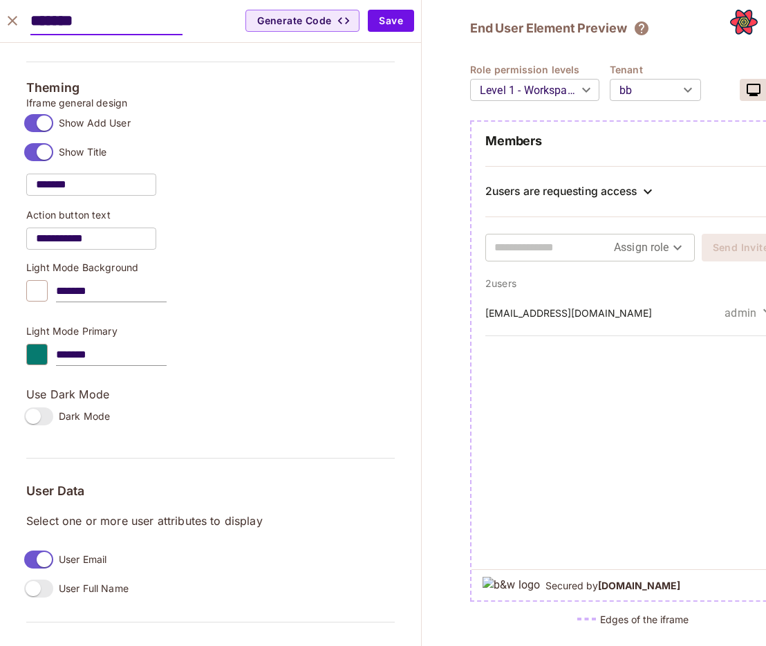
scroll to position [1097, 0]
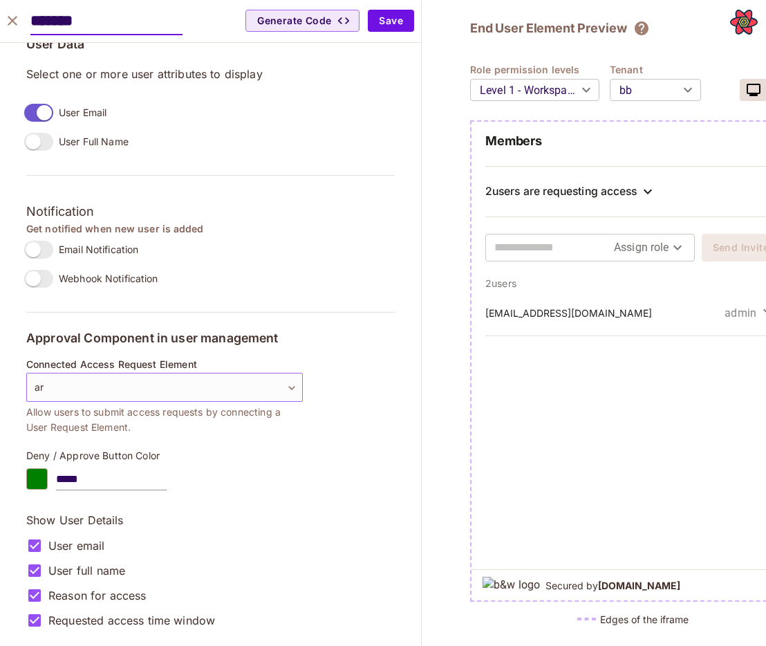
click at [153, 391] on body "O opp Projects Monitoring Settings Default Project Production Home Policy Direc…" at bounding box center [383, 323] width 766 height 646
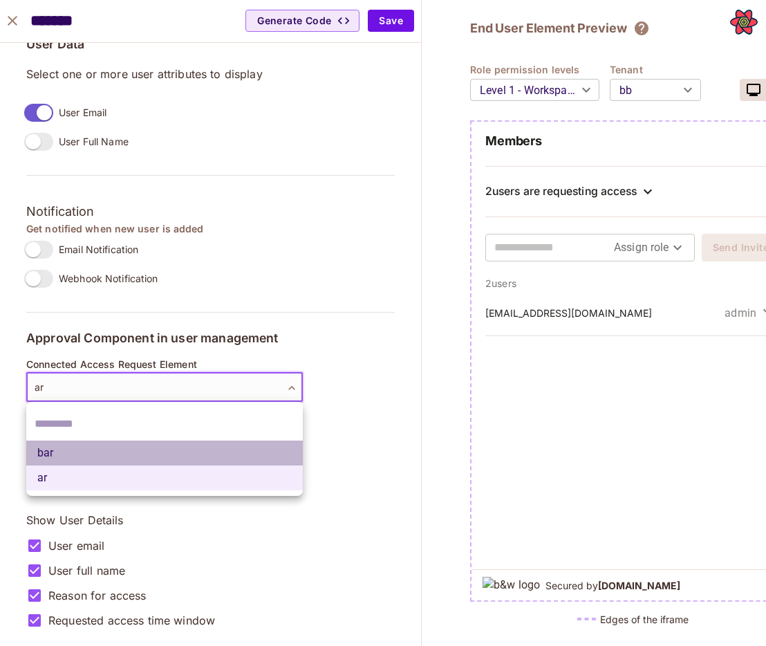
click at [117, 450] on li "bar" at bounding box center [164, 452] width 277 height 25
type input "**********"
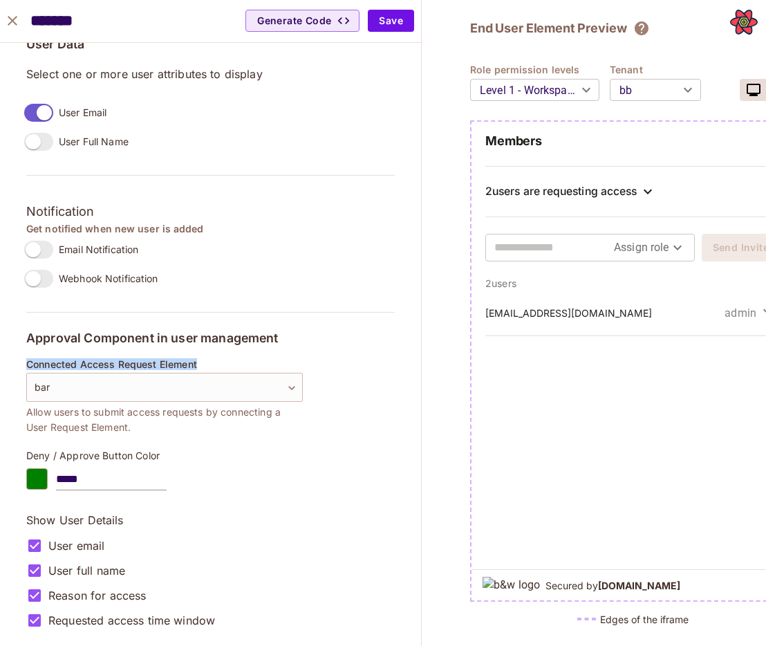
drag, startPoint x: 200, startPoint y: 362, endPoint x: 33, endPoint y: 356, distance: 166.7
click at [32, 356] on div "**********" at bounding box center [210, 63] width 369 height 1140
copy span "Connected Access Request Element"
click at [402, 25] on button "Save" at bounding box center [391, 21] width 46 height 22
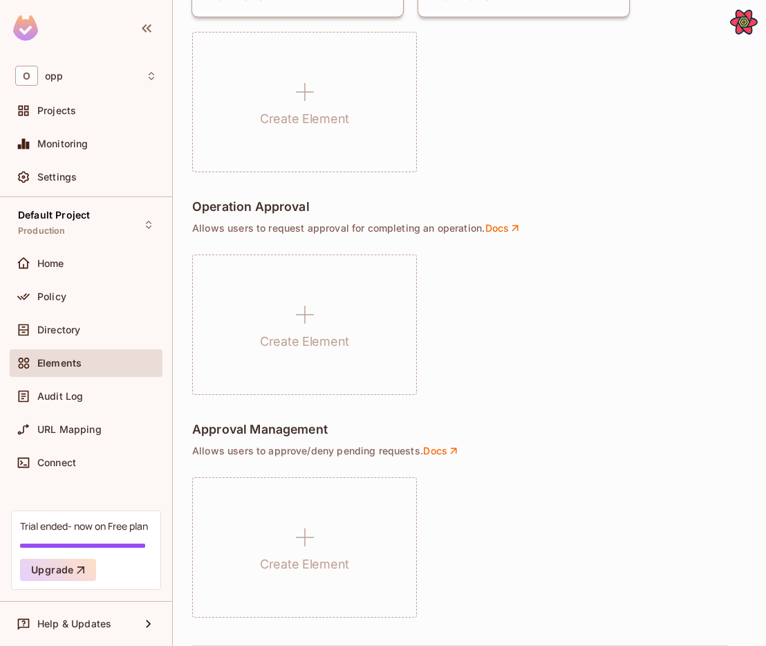
click at [480, 422] on div "Approval Management" at bounding box center [469, 430] width 555 height 17
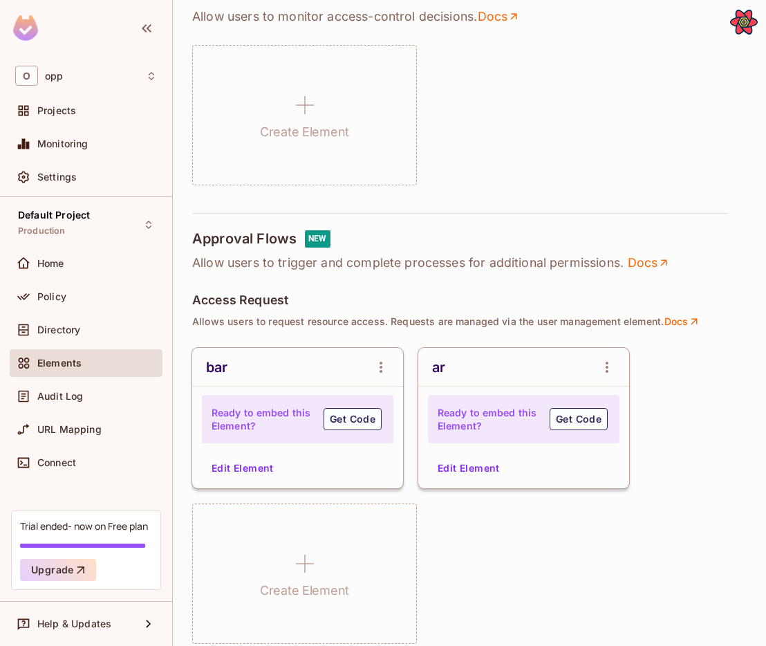
scroll to position [884, 0]
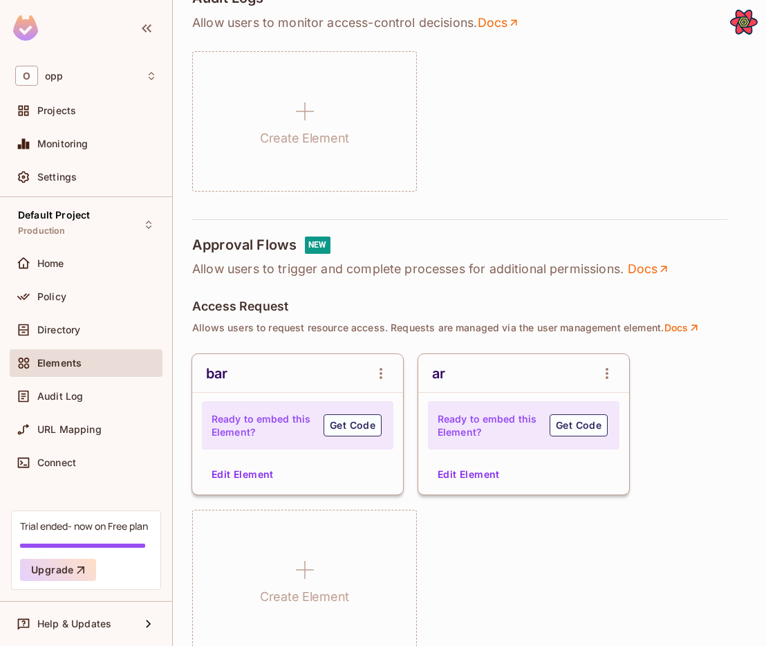
click at [377, 371] on icon "open Menu" at bounding box center [381, 373] width 17 height 17
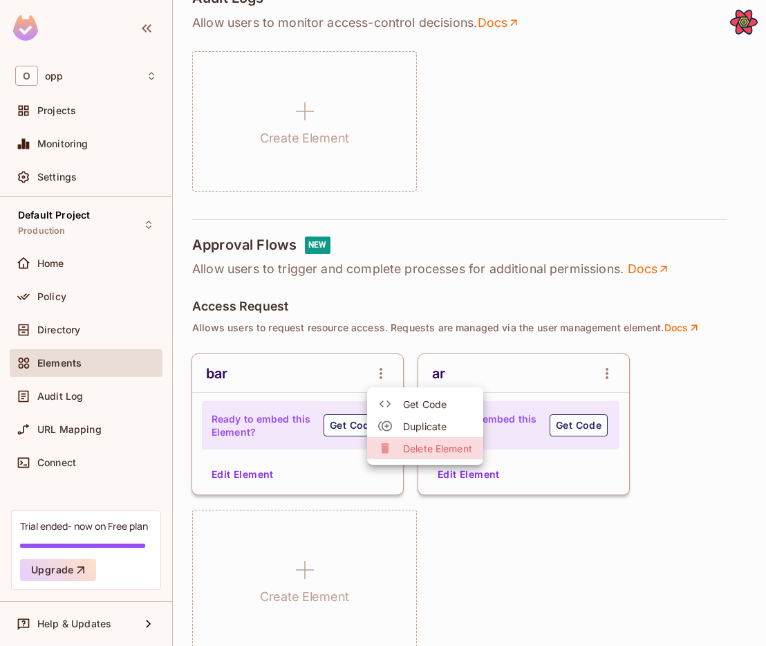
click at [392, 449] on div at bounding box center [390, 448] width 25 height 14
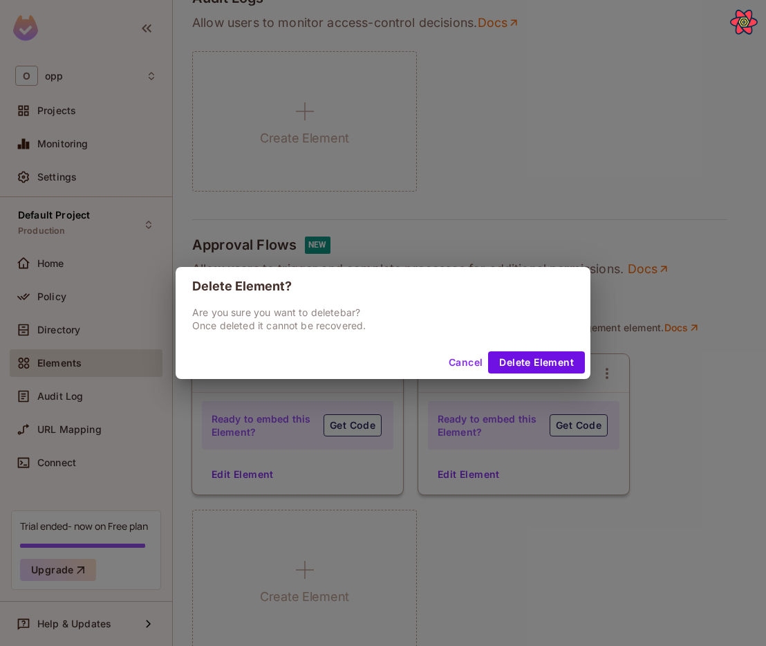
click at [467, 362] on button "Cancel" at bounding box center [465, 362] width 45 height 22
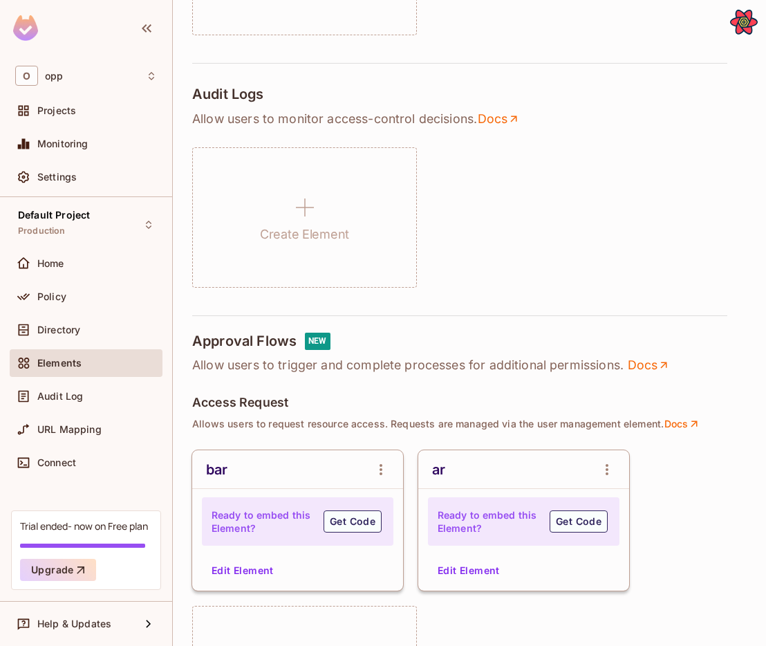
scroll to position [833, 0]
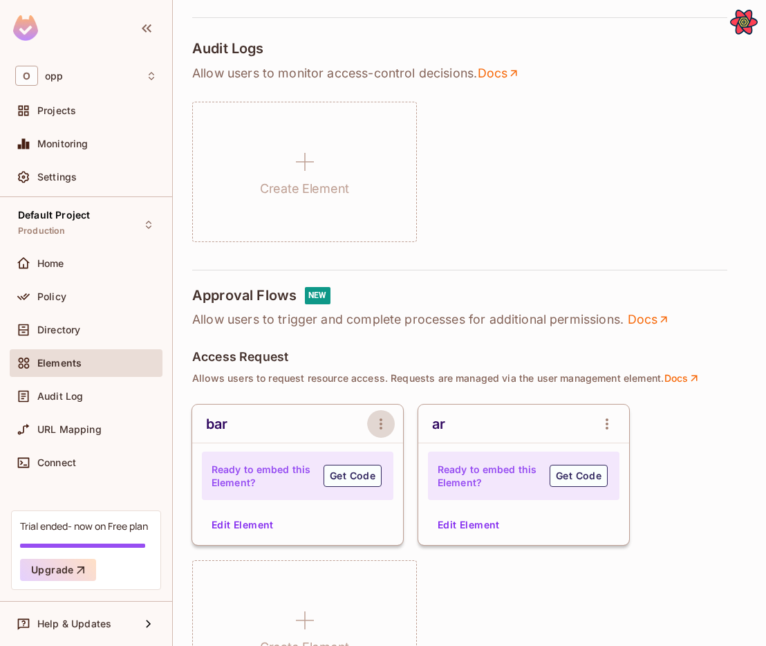
click at [382, 436] on button "open Menu" at bounding box center [381, 424] width 28 height 28
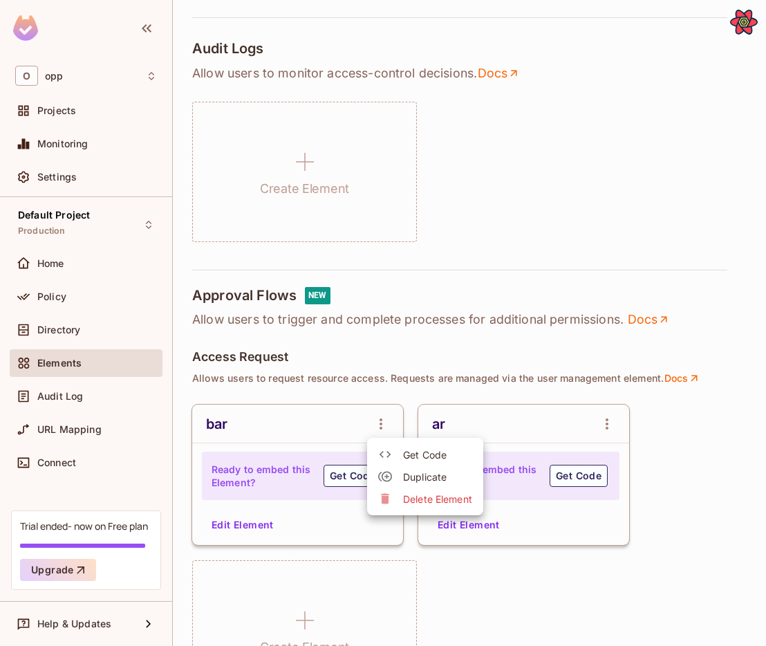
click at [415, 499] on span "Delete Element" at bounding box center [437, 498] width 69 height 13
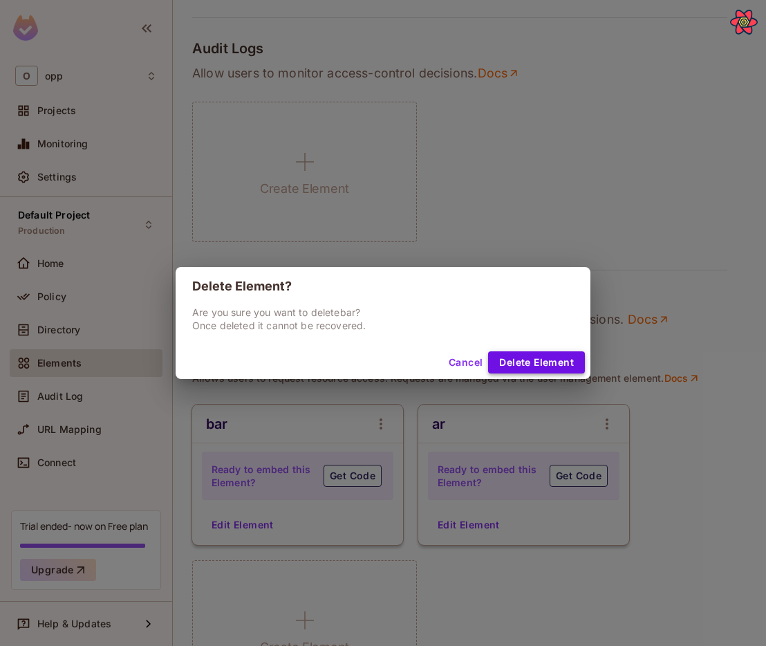
click at [555, 367] on button "Delete Element" at bounding box center [536, 362] width 97 height 22
click at [534, 364] on button "Delete Element" at bounding box center [536, 362] width 97 height 22
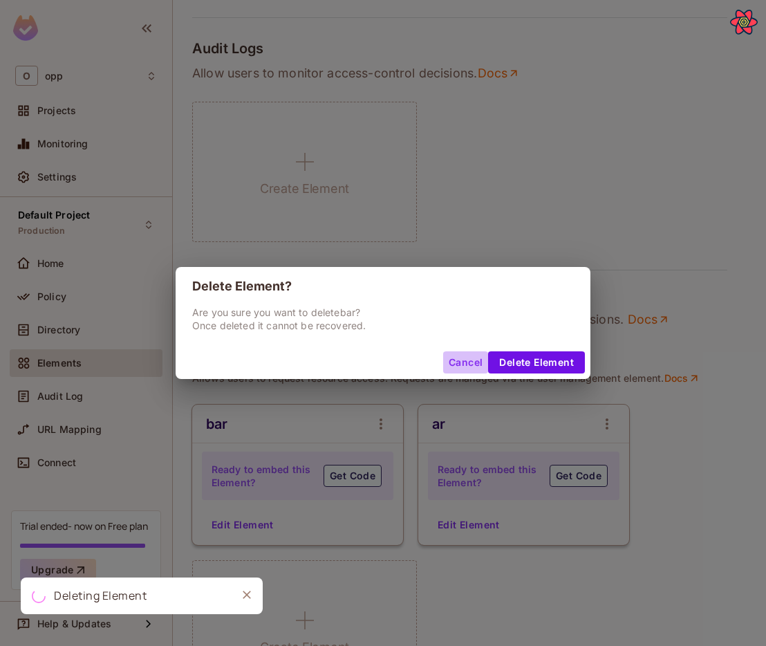
click at [469, 359] on button "Cancel" at bounding box center [465, 362] width 45 height 22
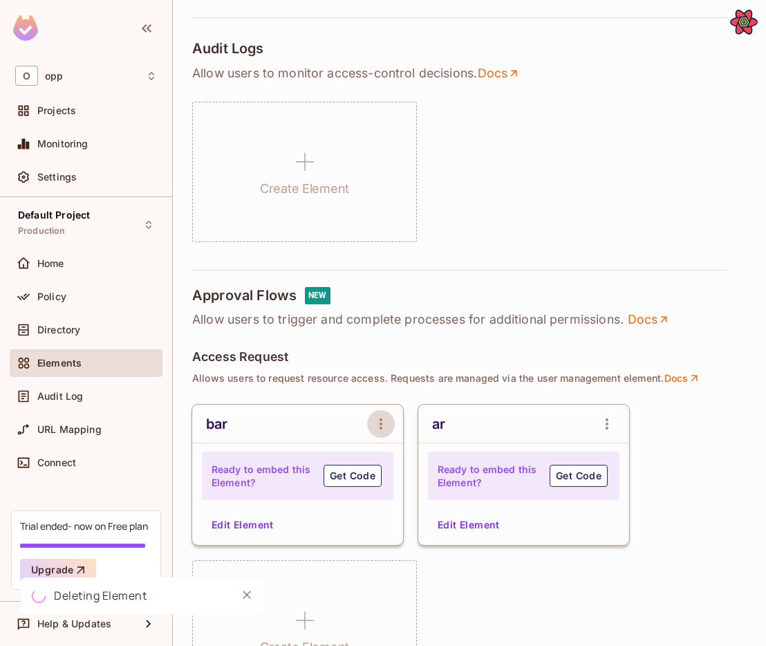
click at [374, 426] on icon "open Menu" at bounding box center [381, 424] width 17 height 17
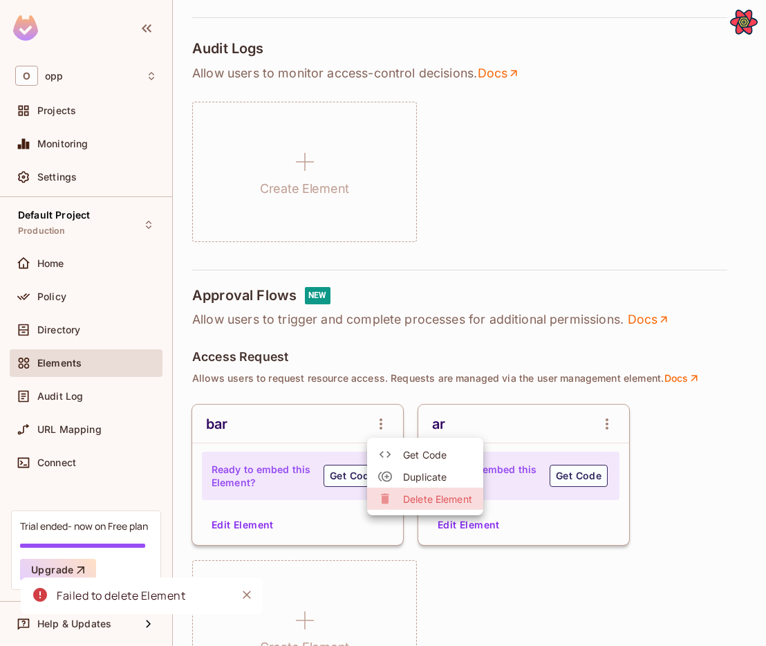
click at [422, 500] on span "Delete Element" at bounding box center [437, 498] width 69 height 13
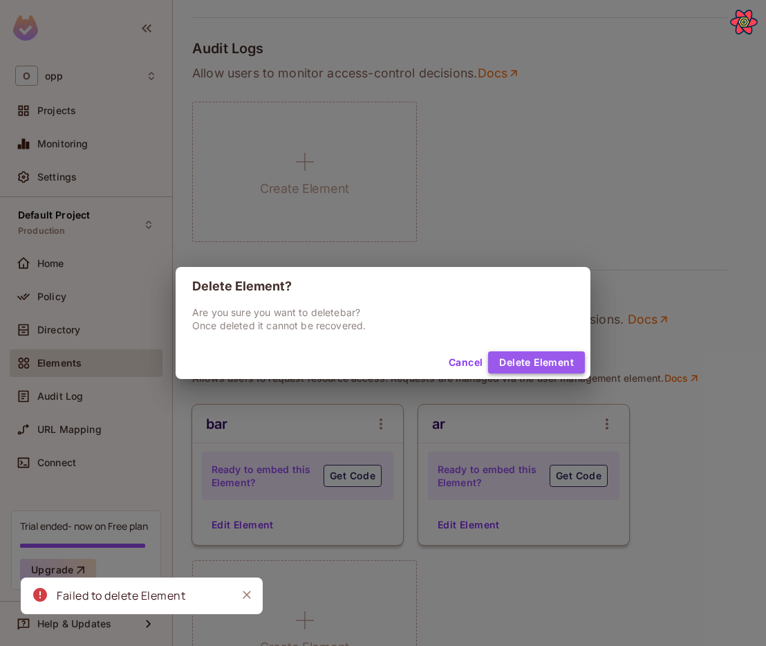
click at [534, 359] on button "Delete Element" at bounding box center [536, 362] width 97 height 22
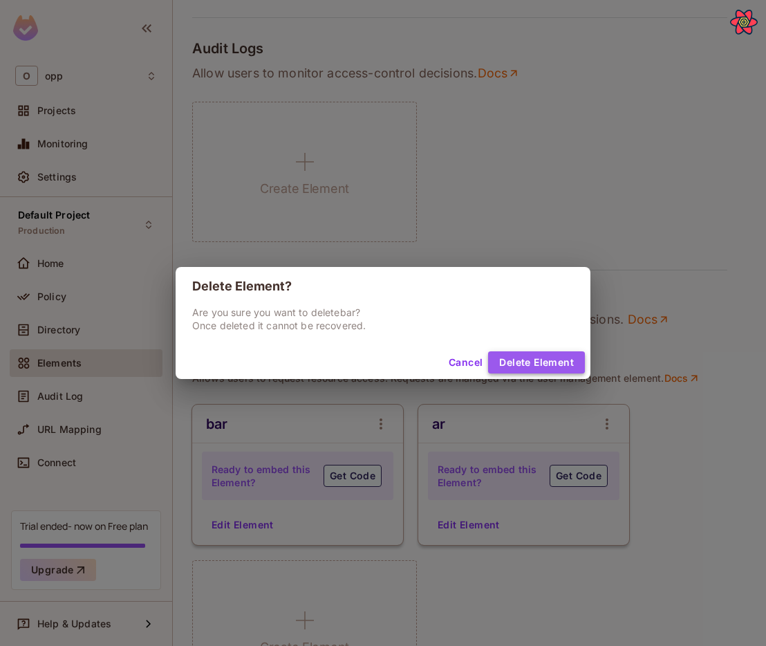
click at [517, 364] on button "Delete Element" at bounding box center [536, 362] width 97 height 22
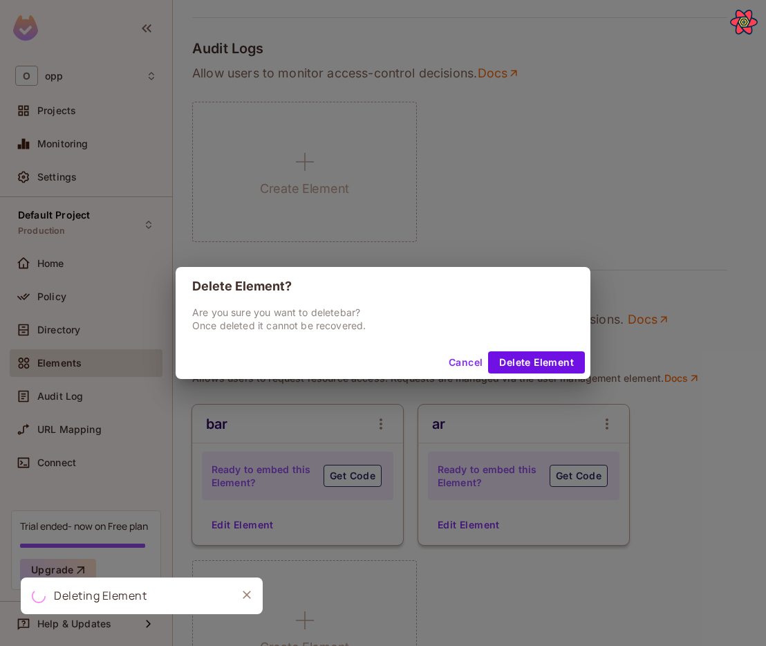
click at [465, 360] on button "Cancel" at bounding box center [465, 362] width 45 height 22
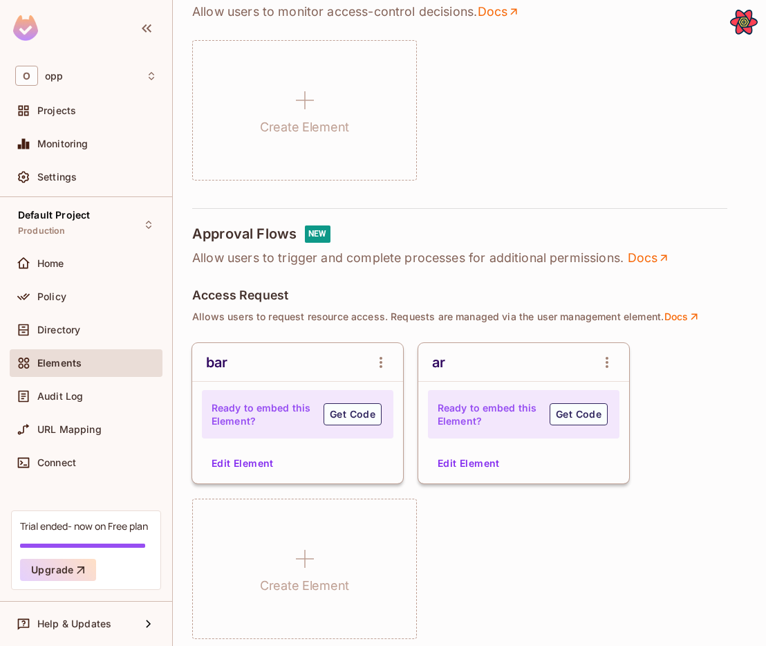
scroll to position [904, 0]
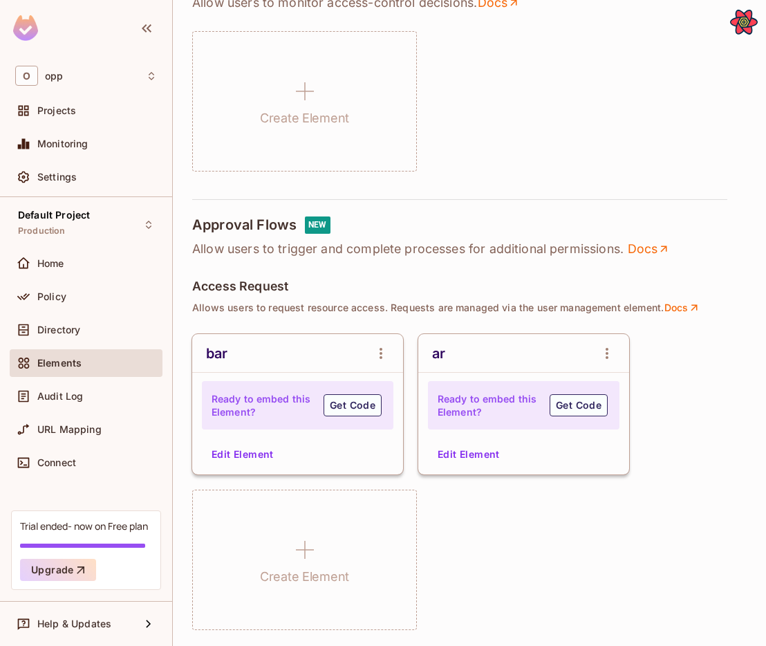
click at [383, 348] on icon "open Menu" at bounding box center [381, 353] width 17 height 17
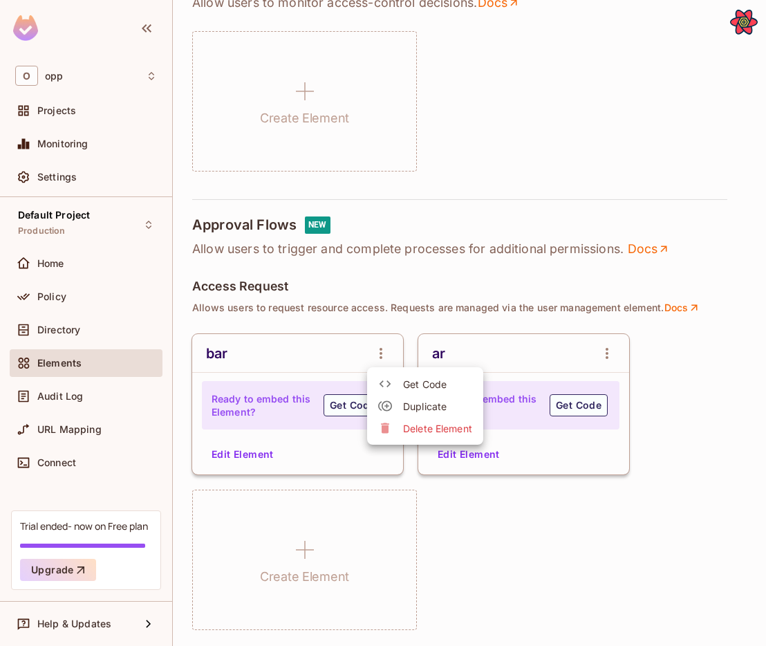
click at [403, 429] on span "Delete Element" at bounding box center [437, 428] width 69 height 13
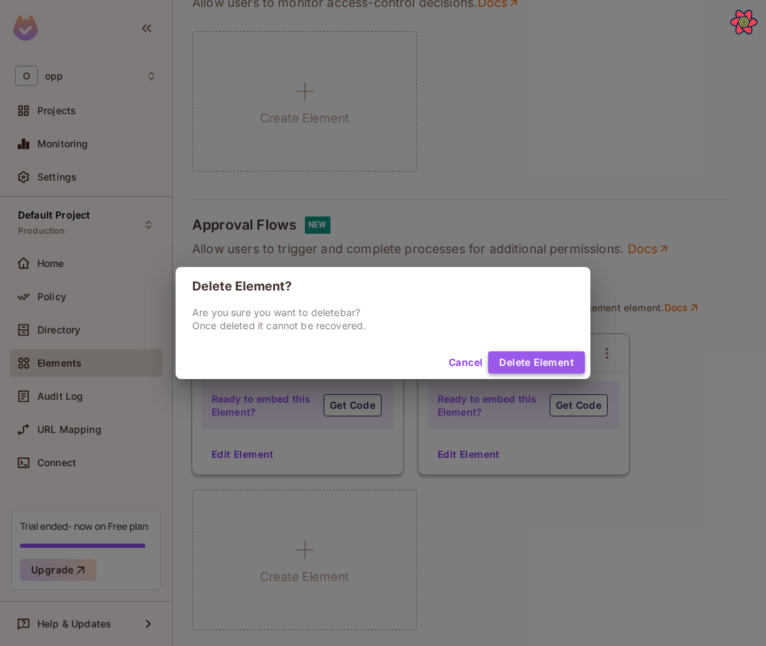
click at [536, 357] on button "Delete Element" at bounding box center [536, 362] width 97 height 22
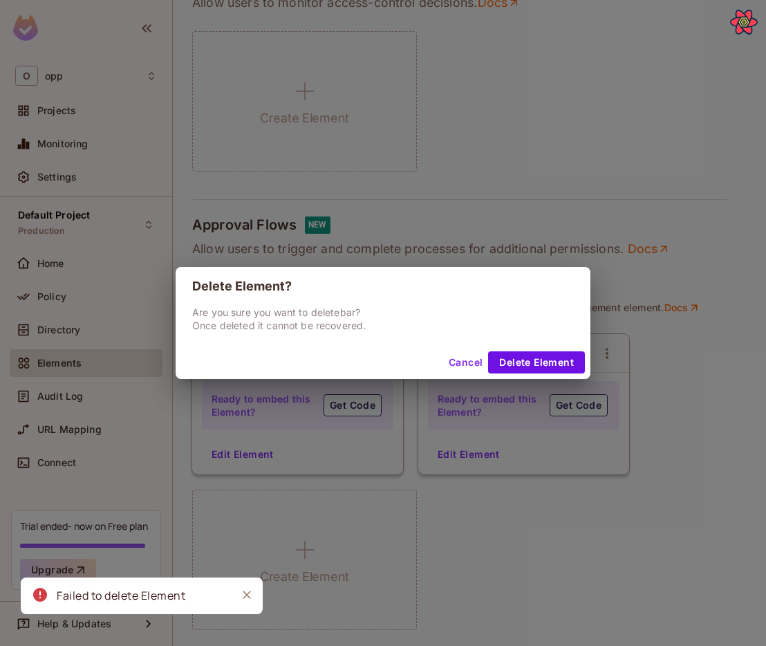
click at [741, 283] on div "Delete Element? Are you sure you want to delete bar ? Once deleted it cannot be…" at bounding box center [383, 323] width 766 height 646
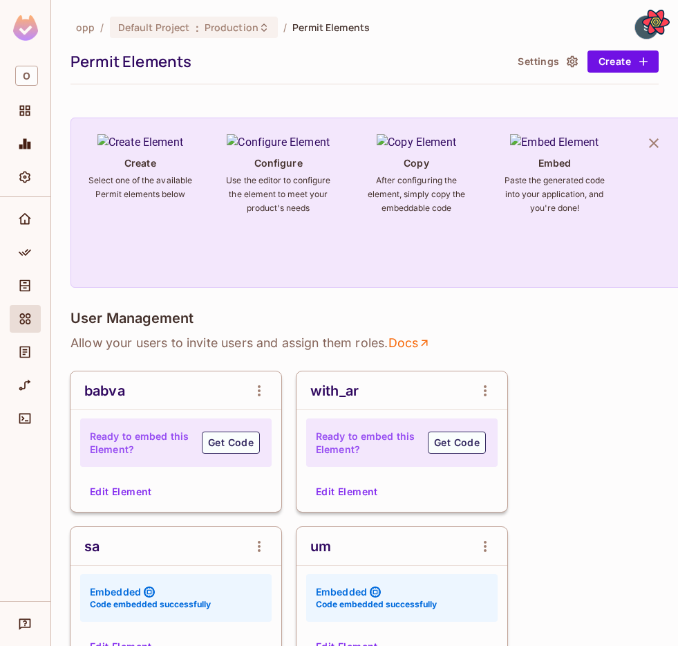
scroll to position [221, 0]
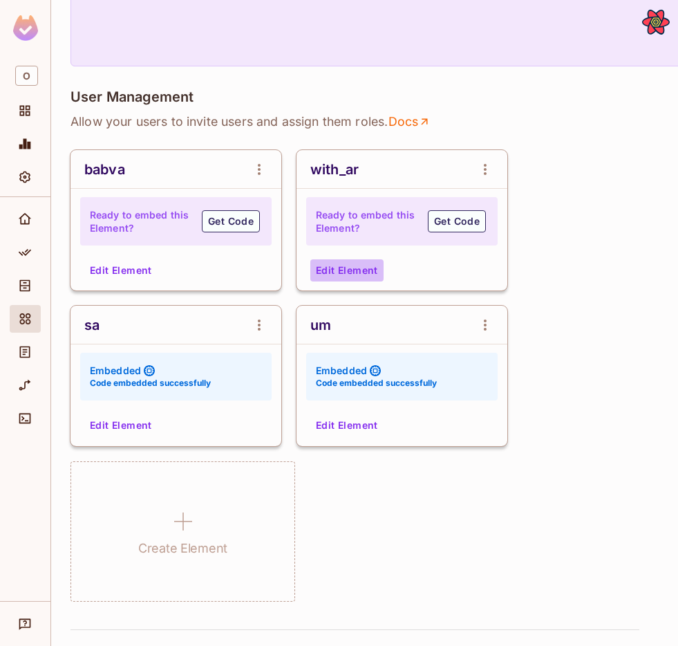
click at [366, 269] on button "Edit Element" at bounding box center [346, 270] width 73 height 22
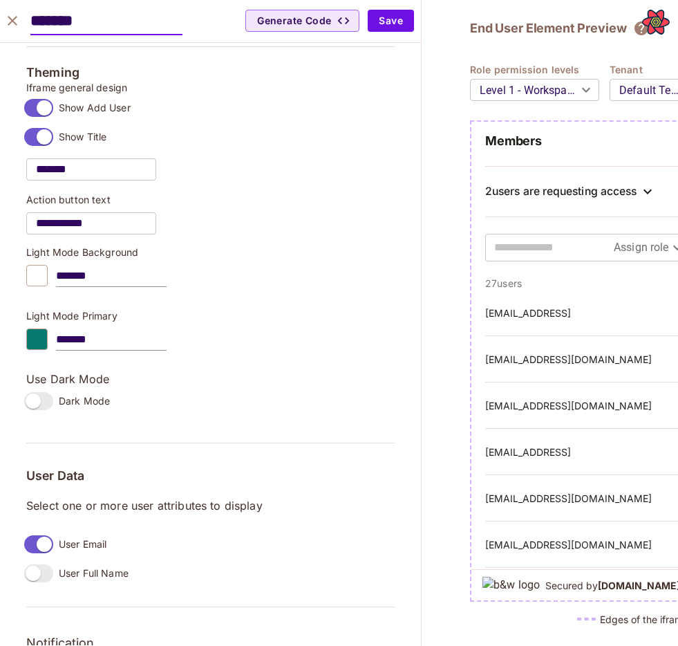
scroll to position [1097, 0]
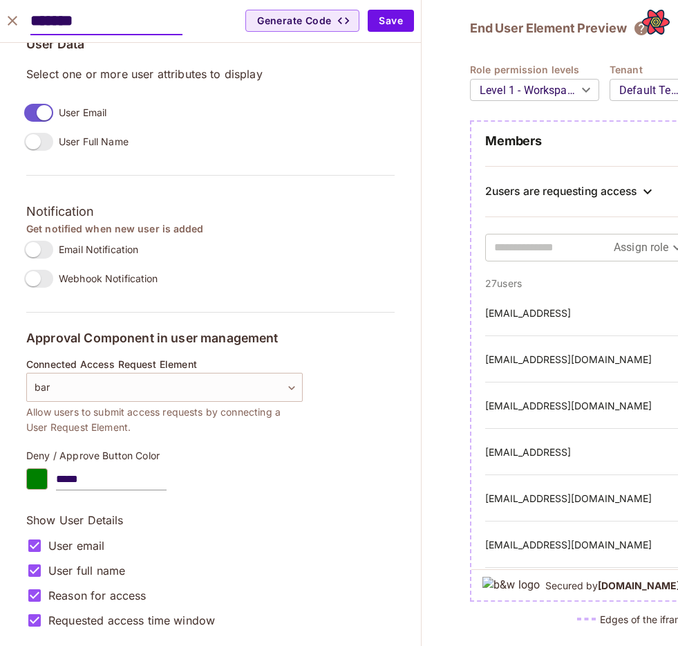
click at [9, 22] on icon "close" at bounding box center [12, 20] width 17 height 17
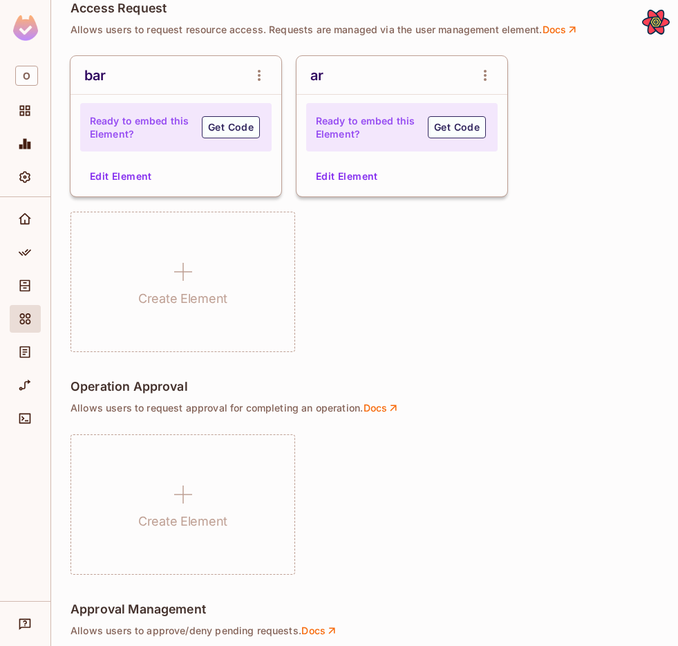
scroll to position [1034, 0]
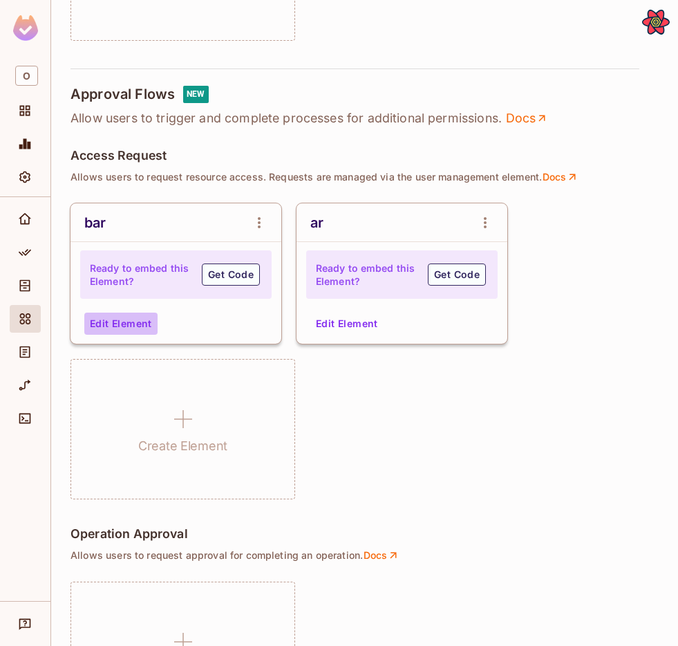
click at [122, 319] on button "Edit Element" at bounding box center [120, 324] width 73 height 22
click at [259, 223] on icon "open Menu" at bounding box center [259, 222] width 17 height 17
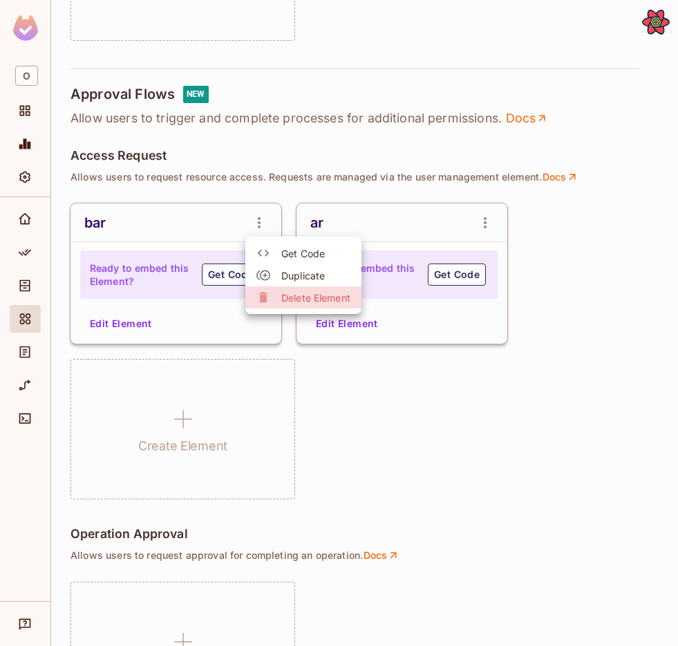
click at [286, 297] on span "Delete Element" at bounding box center [315, 297] width 69 height 13
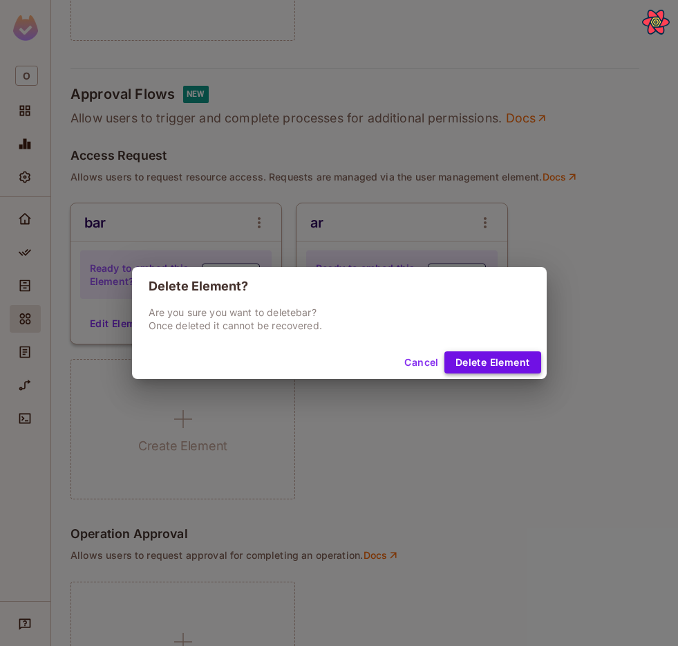
click at [472, 368] on button "Delete Element" at bounding box center [493, 362] width 97 height 22
click at [411, 357] on button "Cancel" at bounding box center [421, 362] width 45 height 22
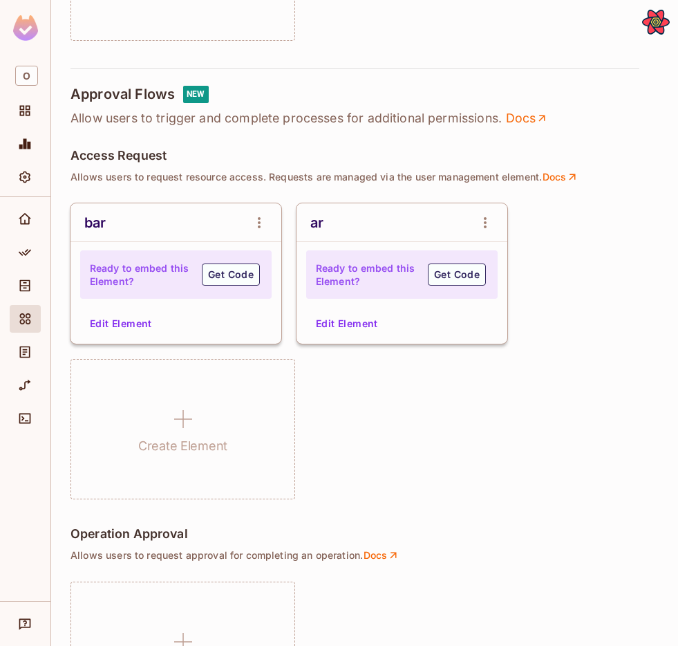
click at [242, 224] on div "bar" at bounding box center [176, 222] width 211 height 39
click at [271, 224] on button "open Menu" at bounding box center [259, 223] width 28 height 28
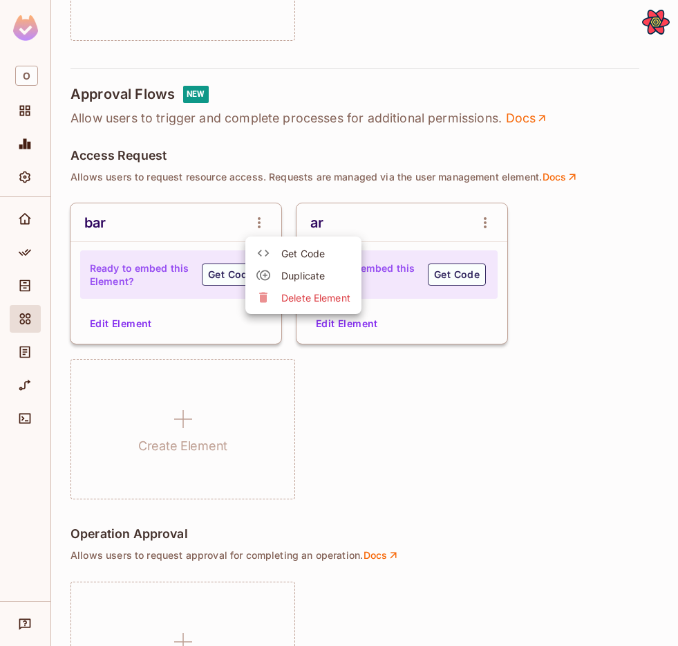
click at [283, 310] on ul "Get Code Duplicate Delete Element" at bounding box center [303, 274] width 116 height 77
click at [284, 305] on li "Delete Element" at bounding box center [303, 297] width 116 height 22
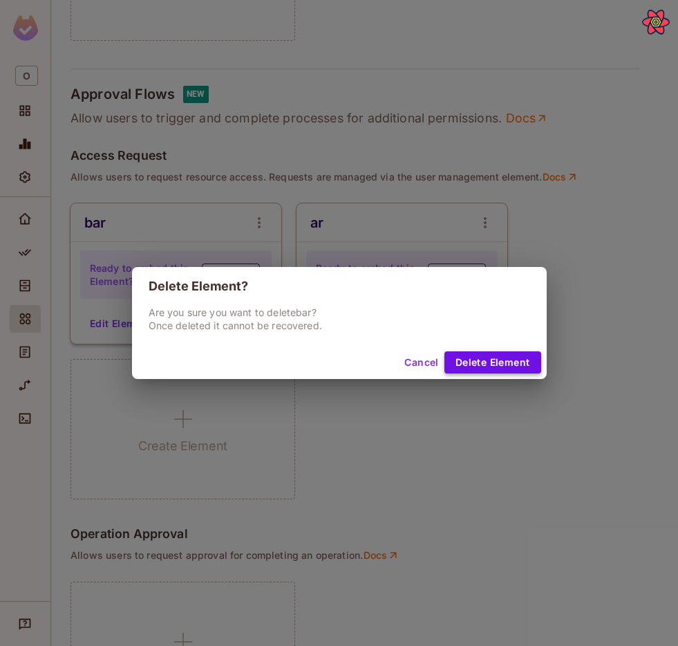
click at [478, 351] on button "Delete Element" at bounding box center [493, 362] width 97 height 22
click at [409, 358] on button "Cancel" at bounding box center [421, 362] width 45 height 22
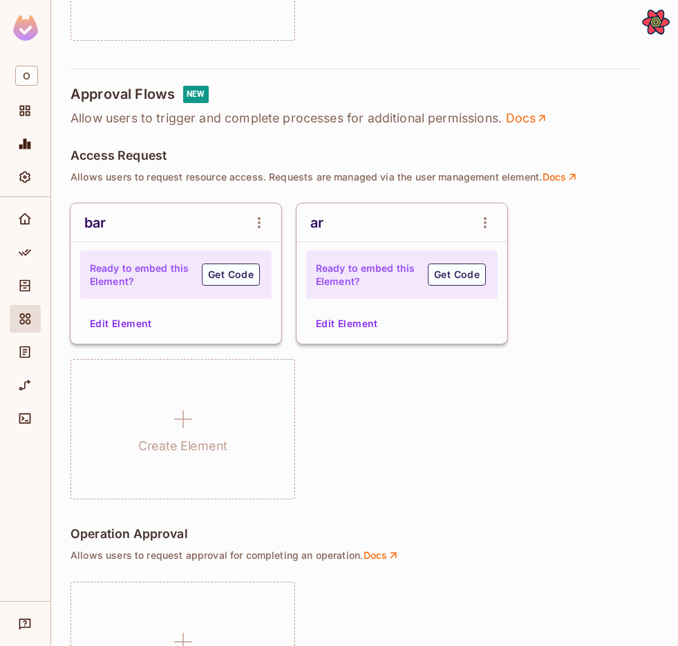
click at [273, 228] on div "bar" at bounding box center [176, 222] width 211 height 39
click at [263, 224] on icon "open Menu" at bounding box center [259, 222] width 17 height 17
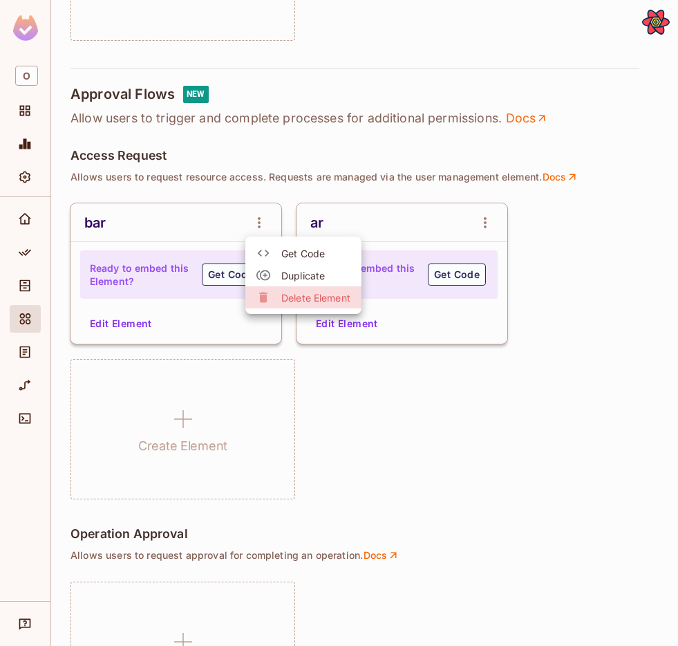
click at [304, 297] on span "Delete Element" at bounding box center [315, 297] width 69 height 13
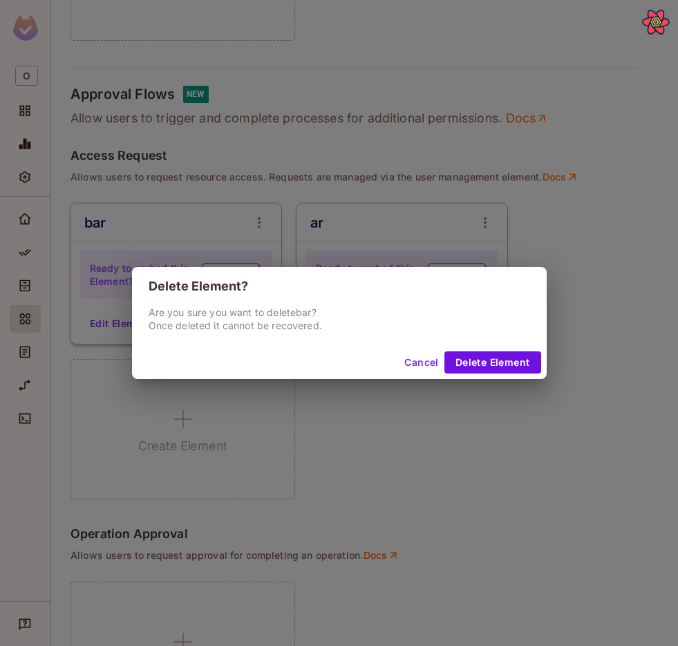
click at [546, 363] on div "Cancel Delete Element" at bounding box center [339, 362] width 415 height 33
click at [511, 358] on button "Delete Element" at bounding box center [493, 362] width 97 height 22
